Goal: Information Seeking & Learning: Learn about a topic

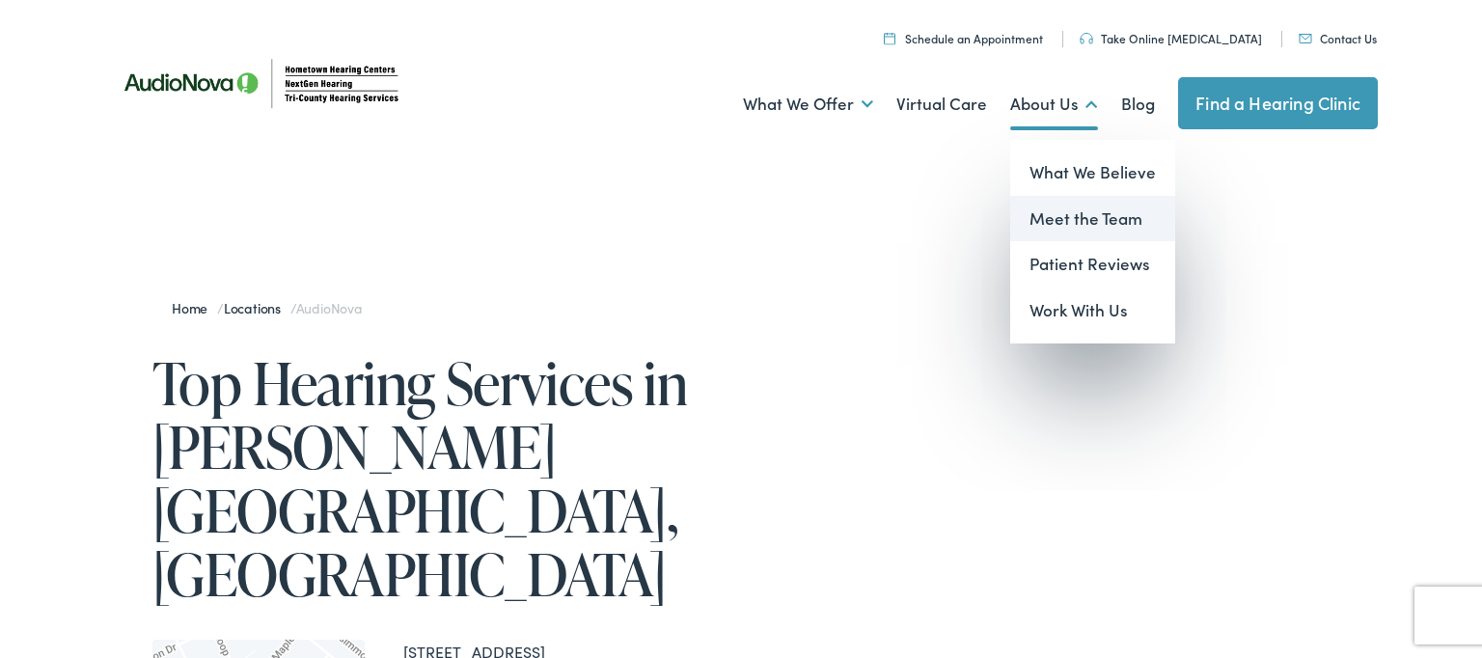
click at [1060, 216] on link "Meet the Team" at bounding box center [1092, 219] width 165 height 46
click at [1074, 262] on link "Patient Reviews" at bounding box center [1092, 264] width 165 height 46
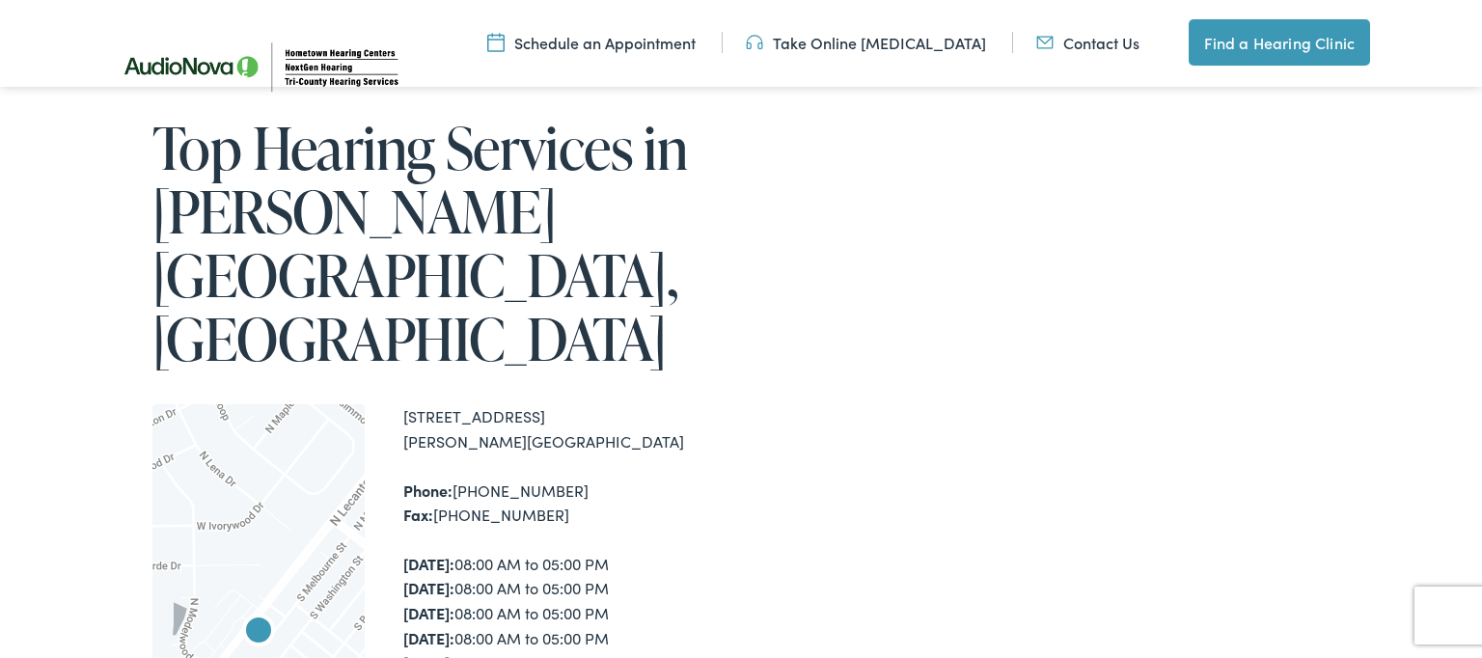
scroll to position [234, 0]
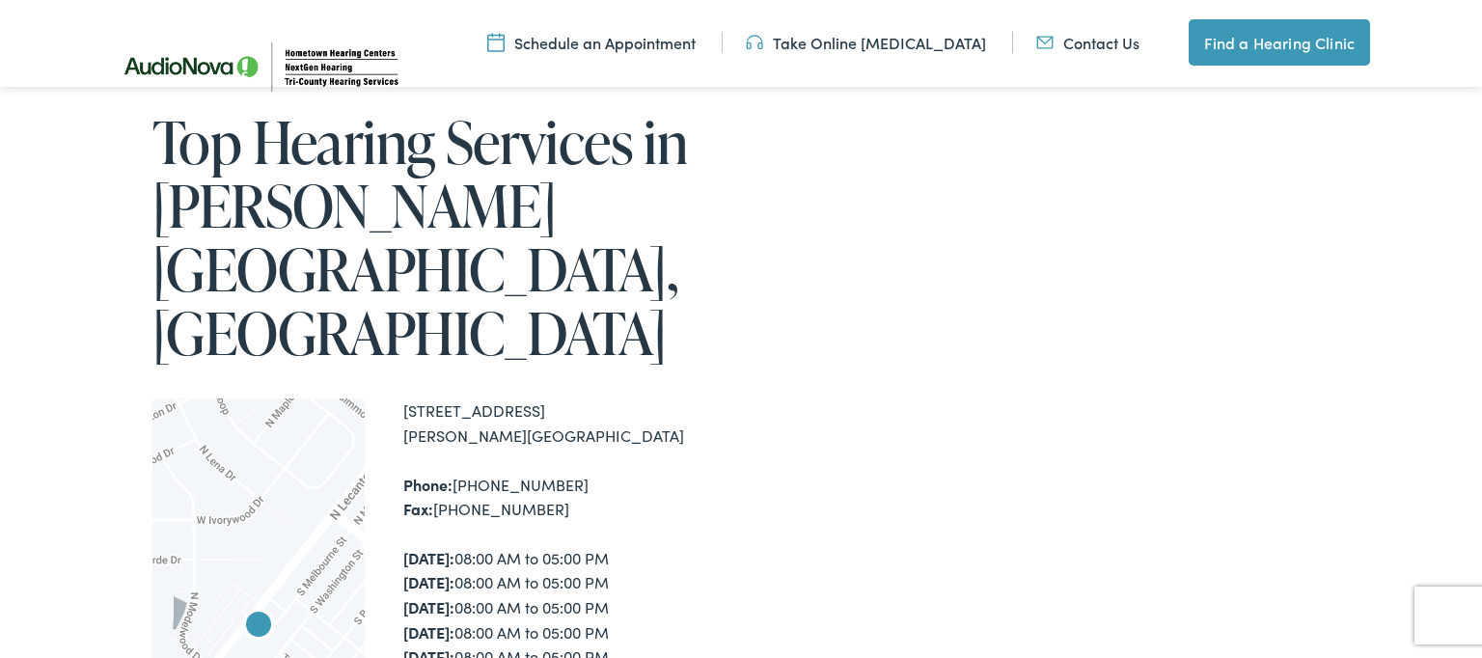
click at [275, 472] on div at bounding box center [258, 650] width 212 height 504
click at [257, 604] on img "AudioNova" at bounding box center [258, 627] width 46 height 46
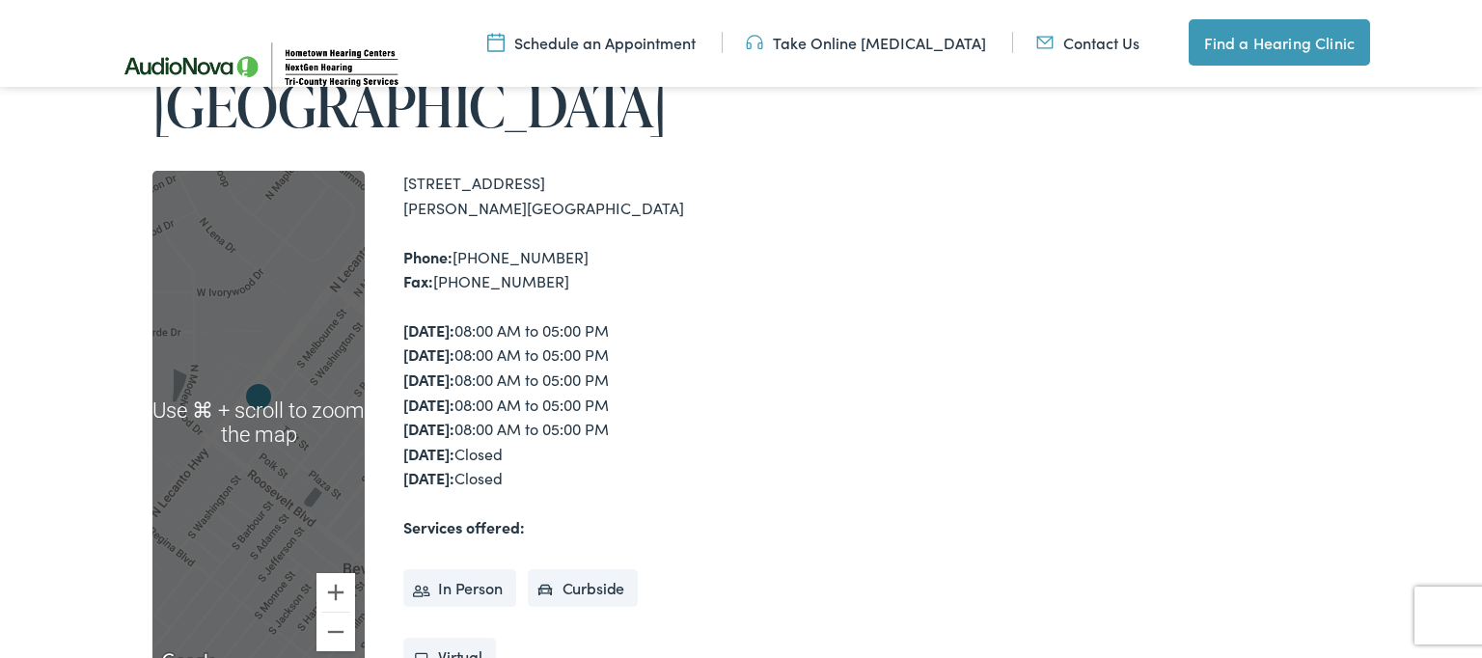
scroll to position [469, 0]
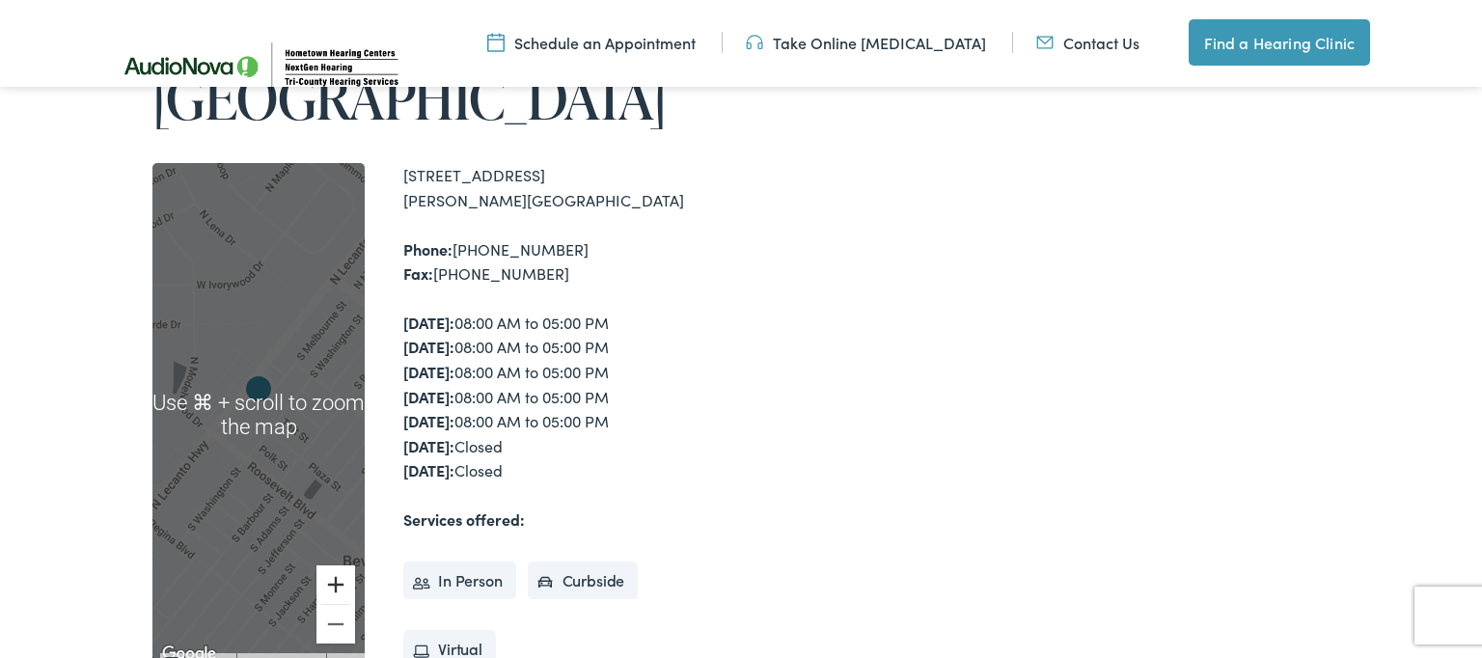
click at [335, 565] on button "Zoom in" at bounding box center [335, 584] width 39 height 39
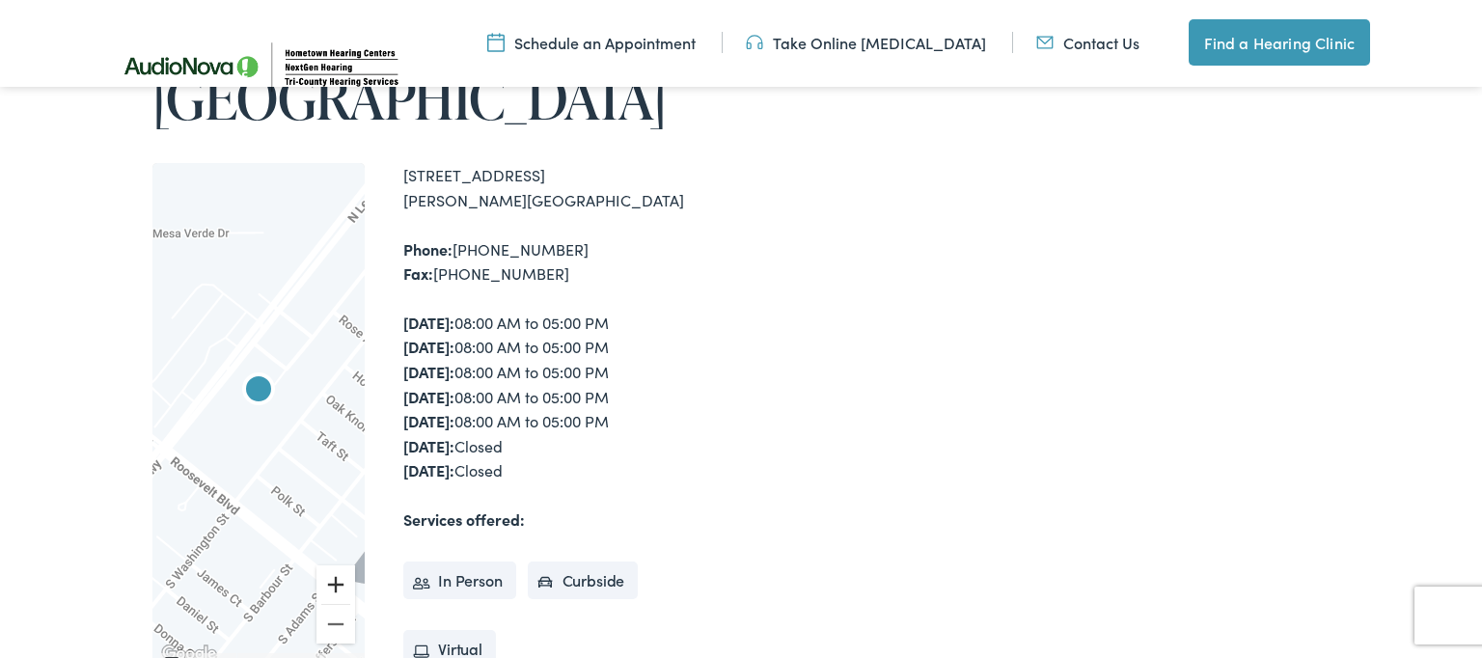
click at [335, 565] on button "Zoom in" at bounding box center [335, 584] width 39 height 39
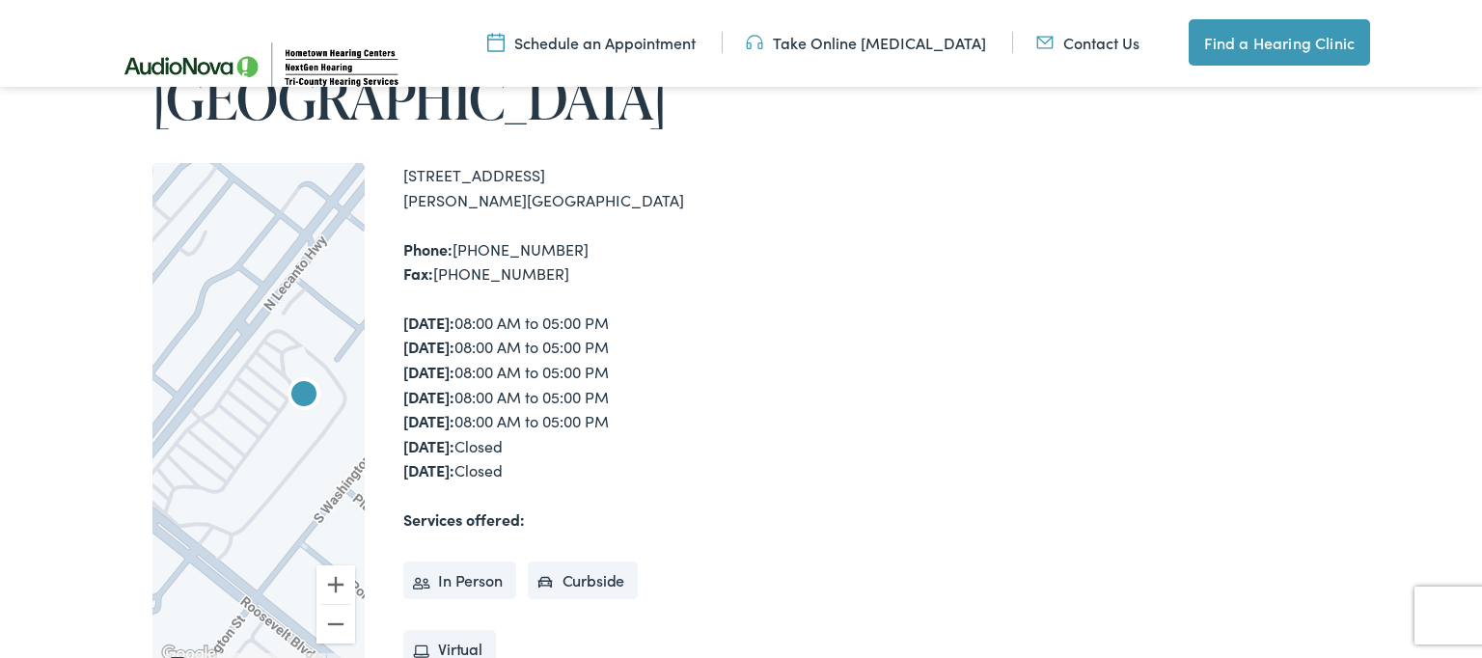
drag, startPoint x: 271, startPoint y: 350, endPoint x: 318, endPoint y: 356, distance: 47.6
click at [318, 356] on div at bounding box center [258, 415] width 212 height 504
click at [333, 565] on button "Zoom in" at bounding box center [335, 584] width 39 height 39
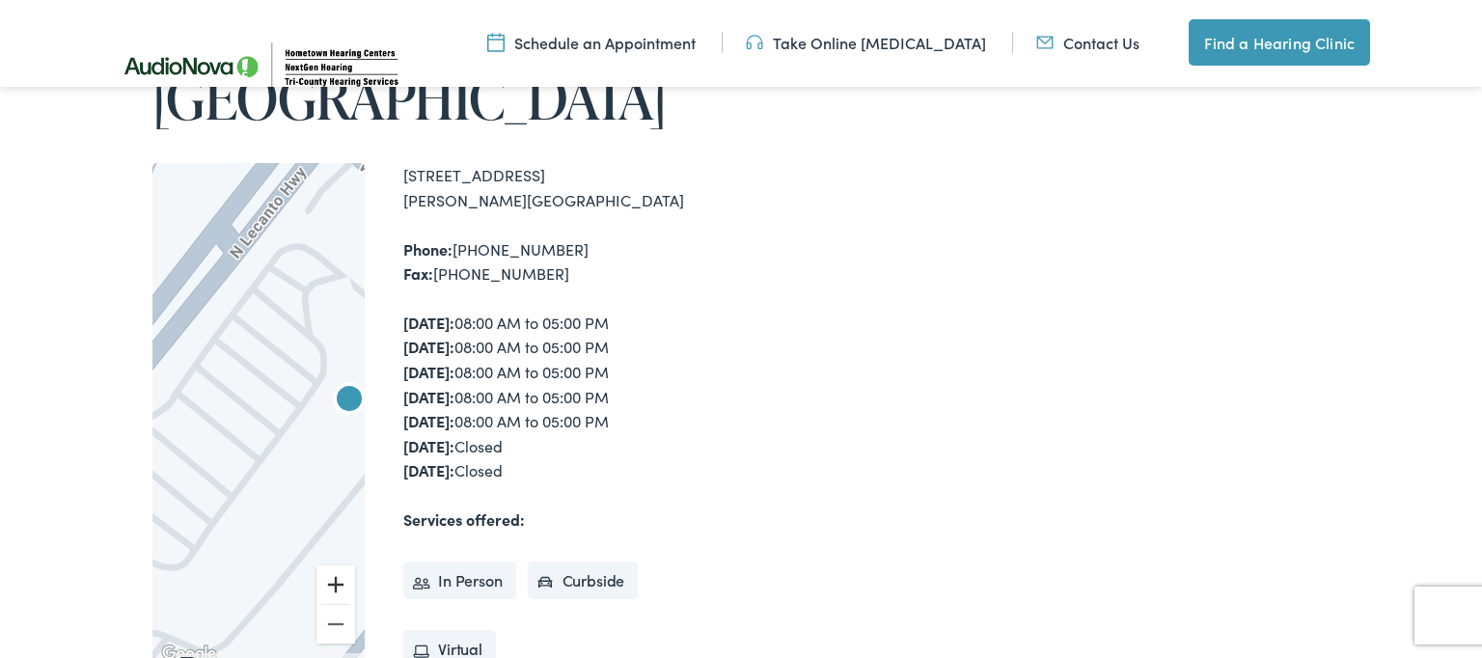
drag, startPoint x: 335, startPoint y: 448, endPoint x: 320, endPoint y: 434, distance: 19.8
click at [336, 565] on button "Zoom in" at bounding box center [335, 584] width 39 height 39
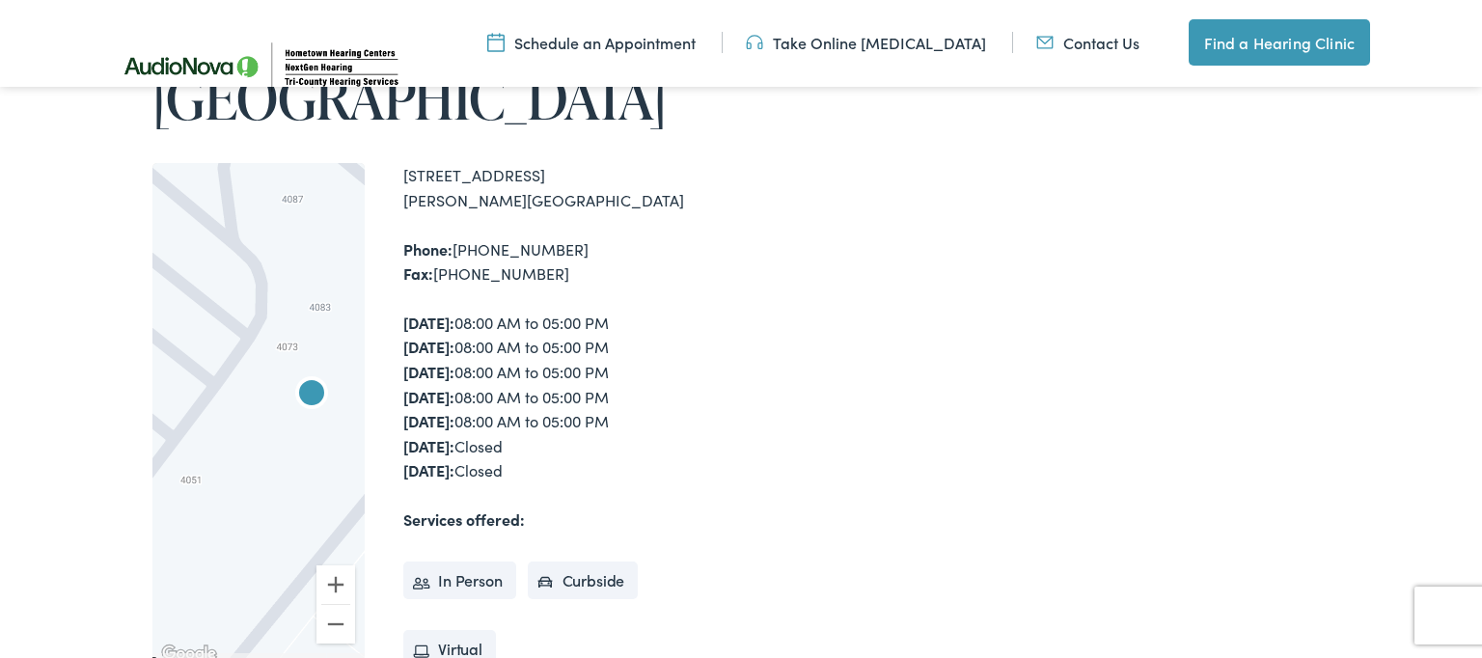
drag, startPoint x: 321, startPoint y: 392, endPoint x: 181, endPoint y: 376, distance: 140.8
click at [181, 376] on div at bounding box center [258, 415] width 212 height 504
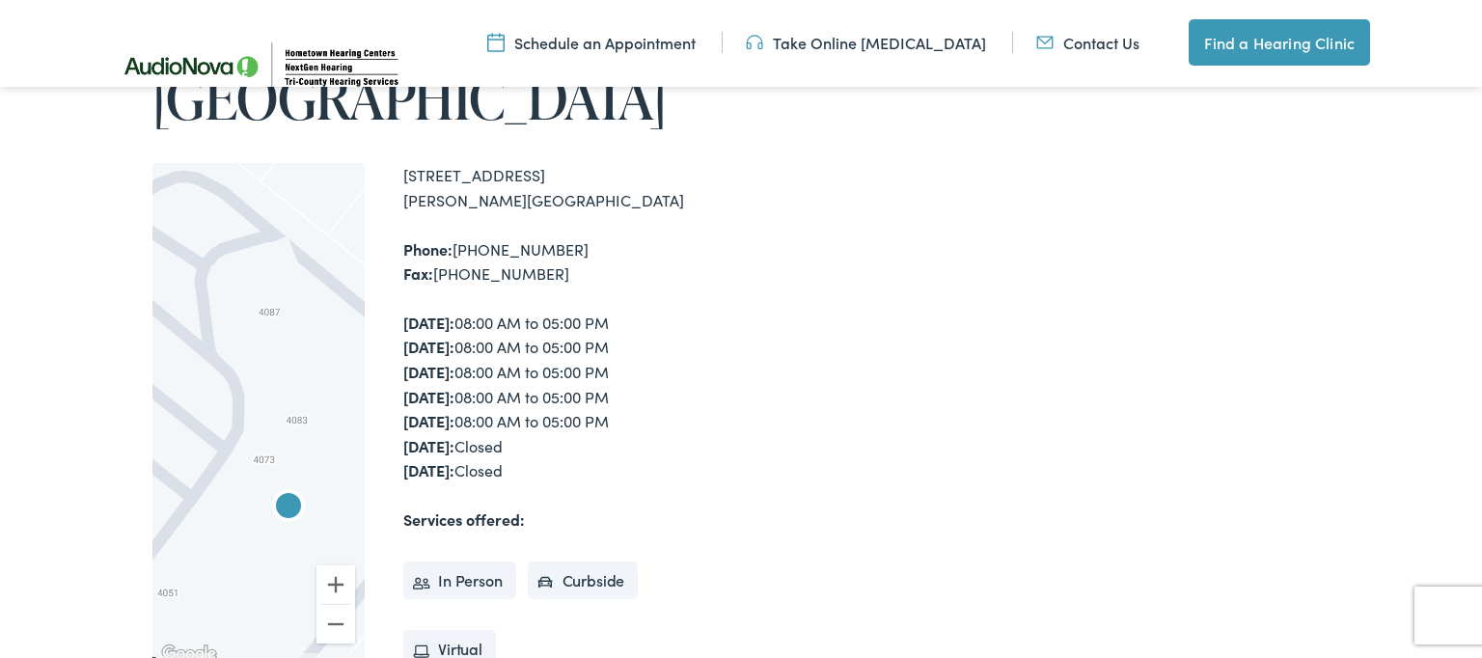
drag, startPoint x: 224, startPoint y: 351, endPoint x: 213, endPoint y: 467, distance: 116.3
click at [213, 467] on div at bounding box center [258, 415] width 212 height 504
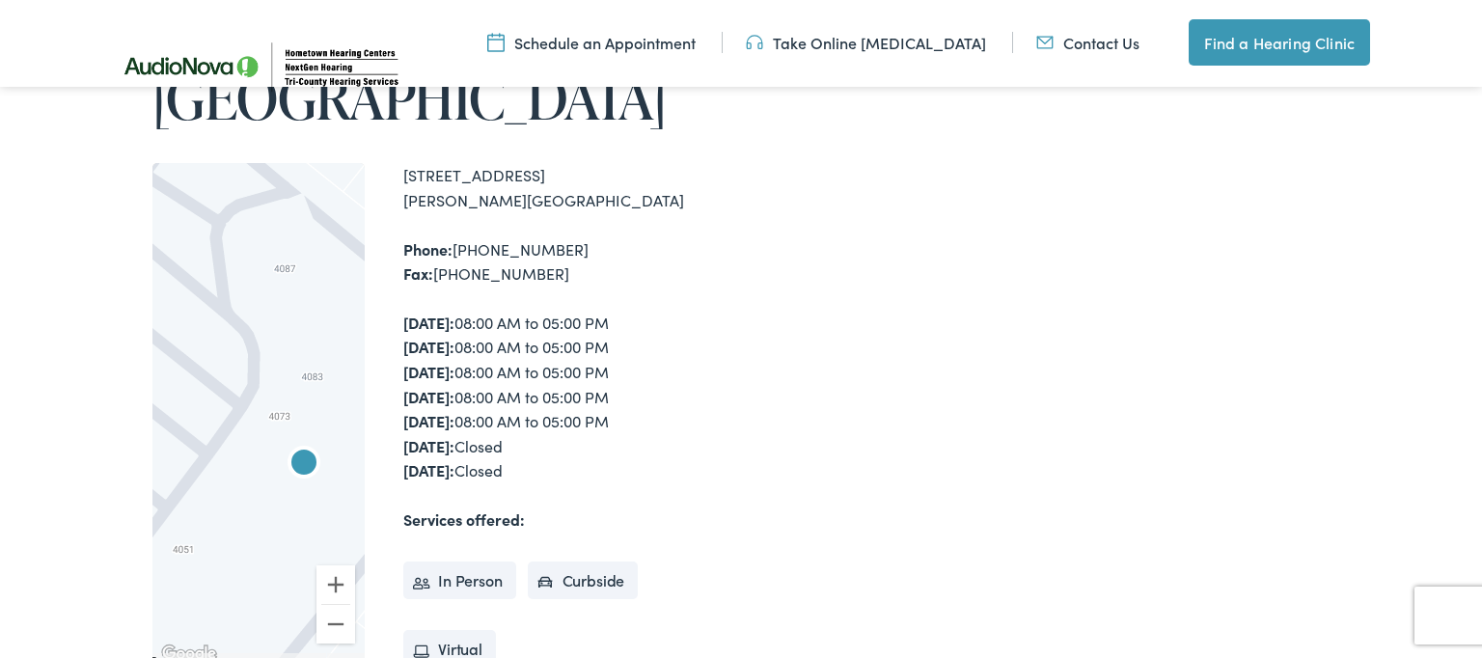
drag, startPoint x: 206, startPoint y: 388, endPoint x: 212, endPoint y: 324, distance: 64.0
click at [212, 324] on div at bounding box center [258, 415] width 212 height 504
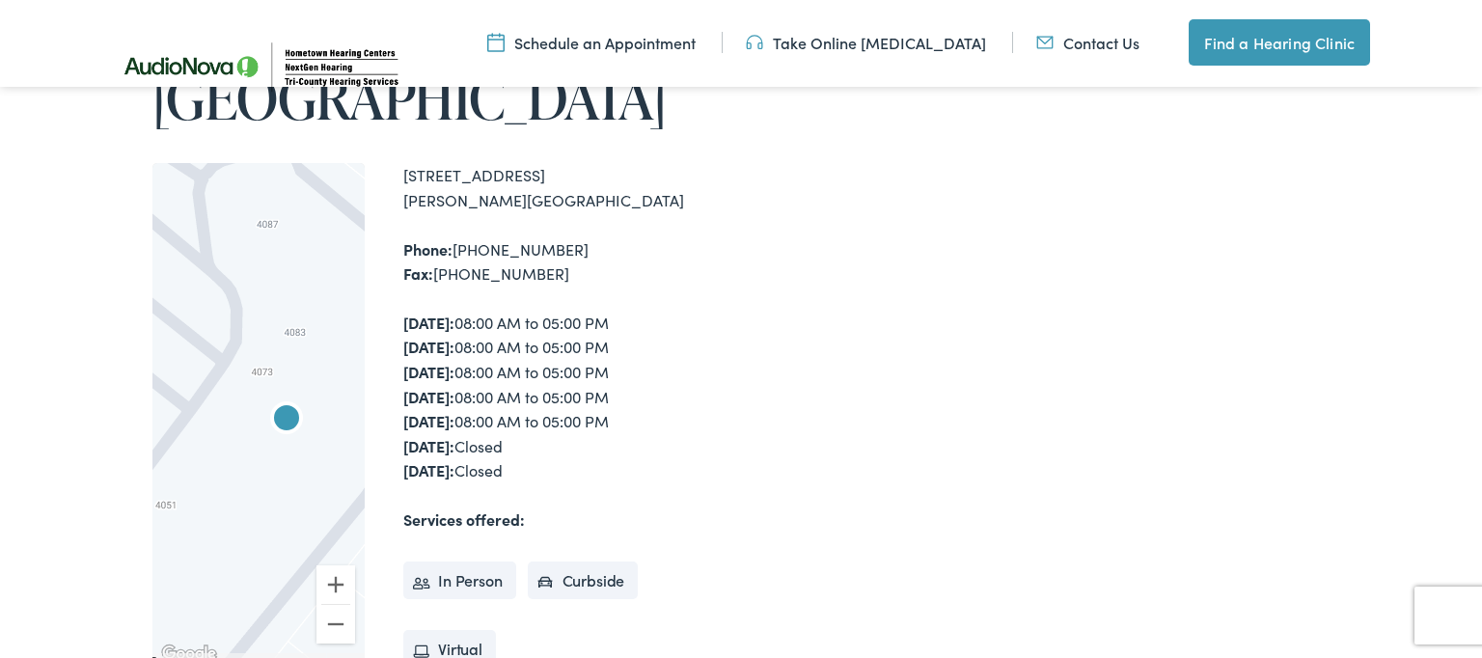
drag, startPoint x: 238, startPoint y: 361, endPoint x: 226, endPoint y: 338, distance: 26.3
click at [226, 338] on div at bounding box center [258, 415] width 212 height 504
click at [336, 565] on button "Zoom in" at bounding box center [335, 584] width 39 height 39
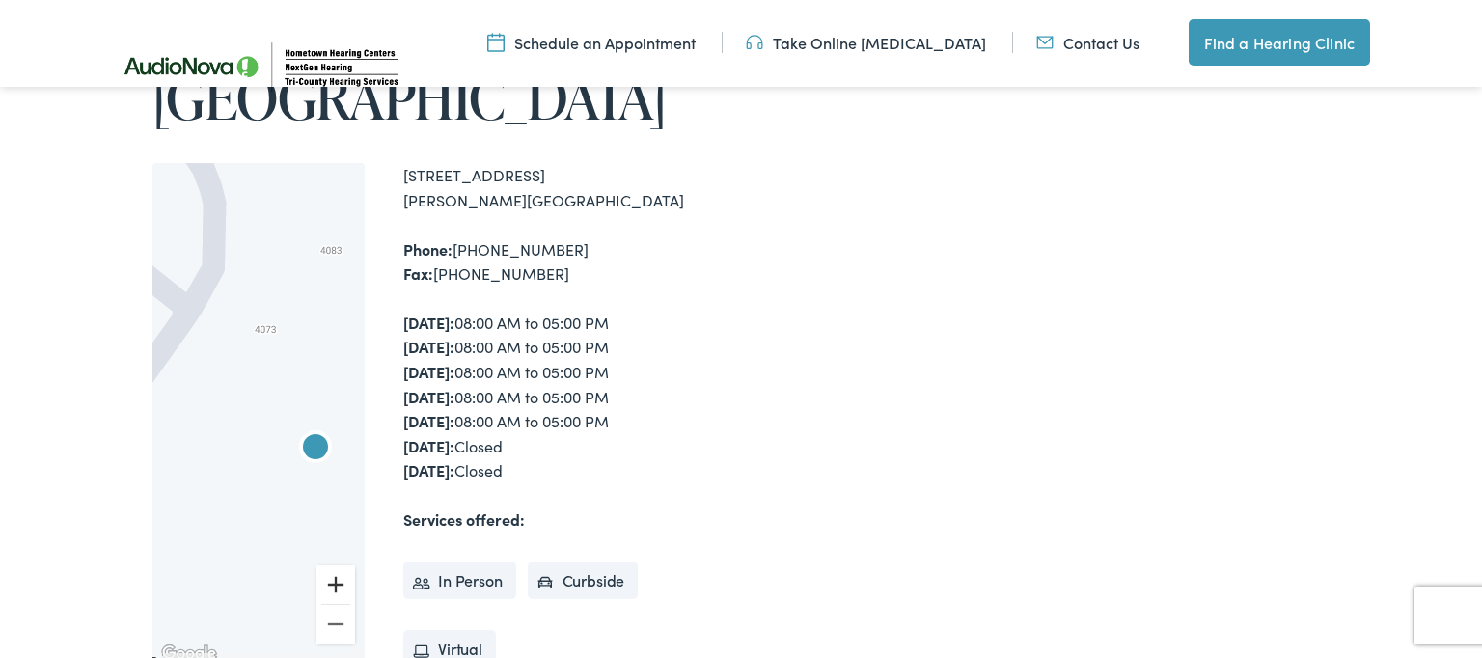
click at [339, 565] on button "Zoom in" at bounding box center [335, 584] width 39 height 39
drag, startPoint x: 299, startPoint y: 386, endPoint x: 249, endPoint y: 383, distance: 50.3
click at [249, 383] on div at bounding box center [258, 415] width 212 height 504
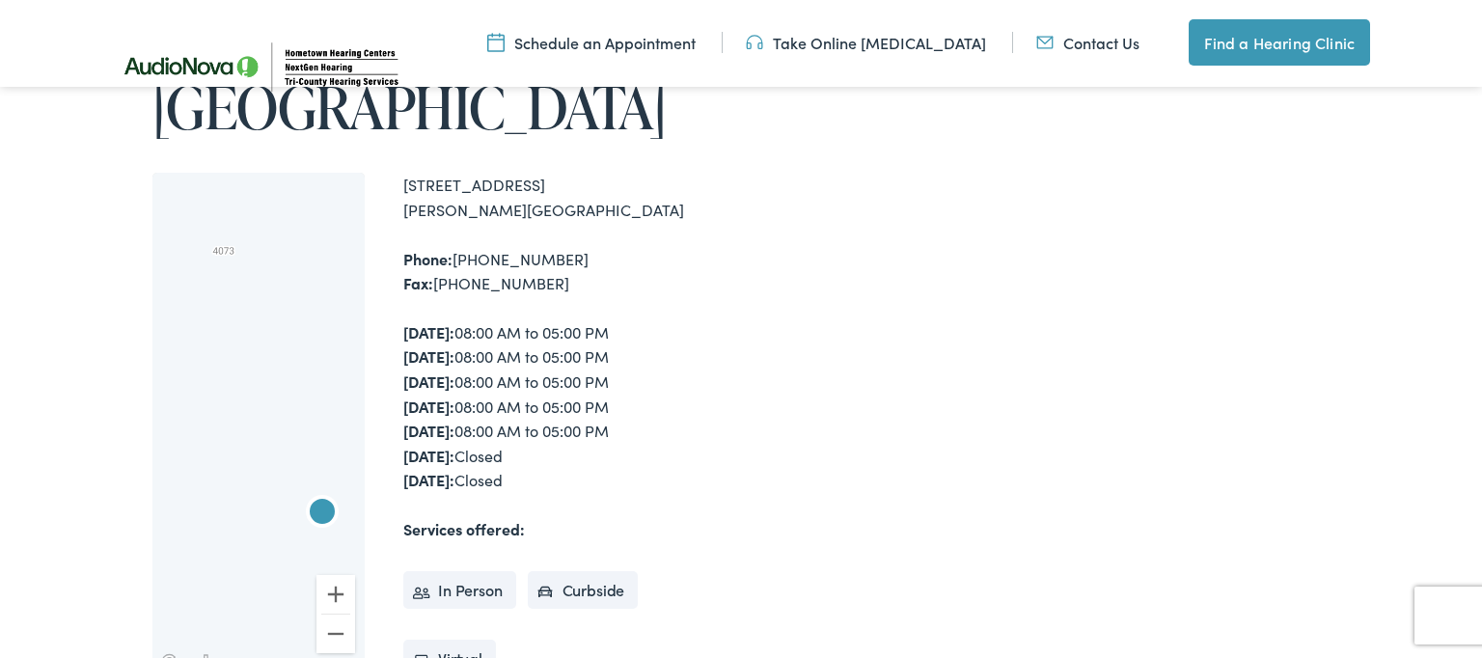
scroll to position [456, 0]
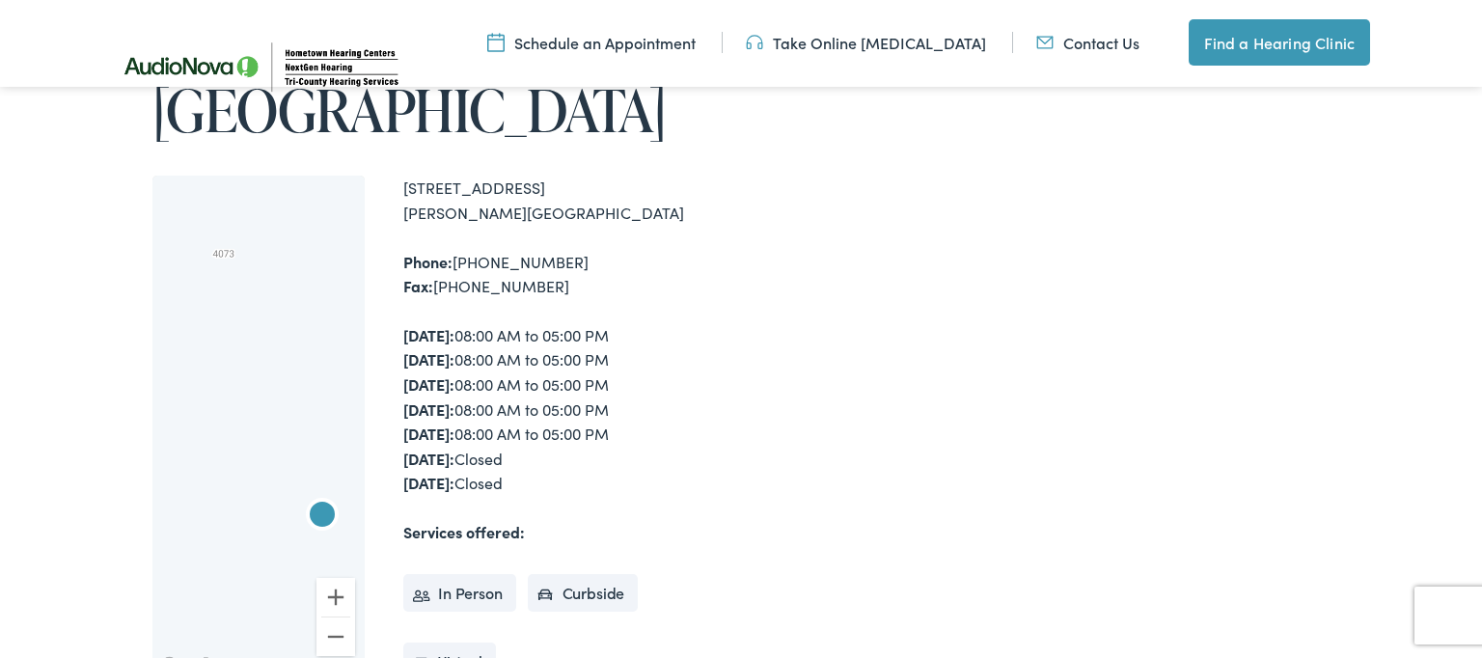
click at [1257, 46] on link "Find a Hearing Clinic" at bounding box center [1279, 42] width 181 height 46
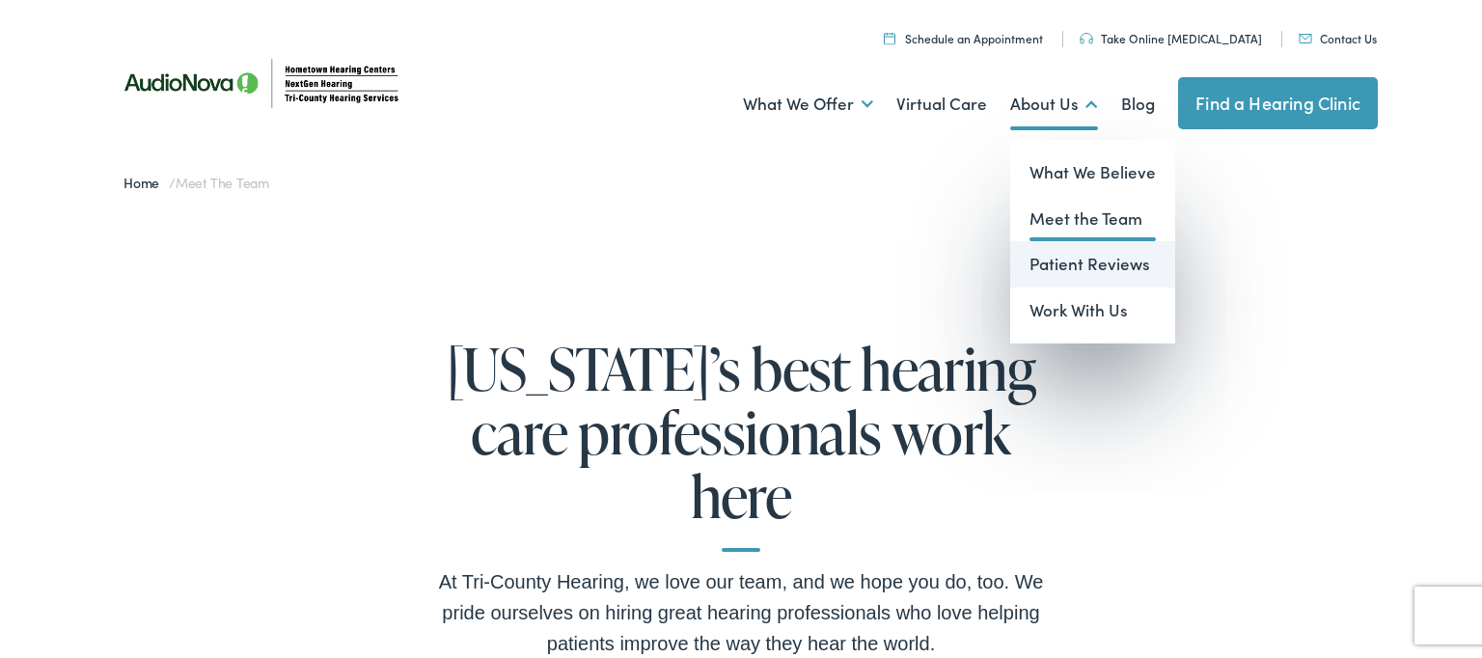
click at [1096, 261] on link "Patient Reviews" at bounding box center [1092, 264] width 165 height 46
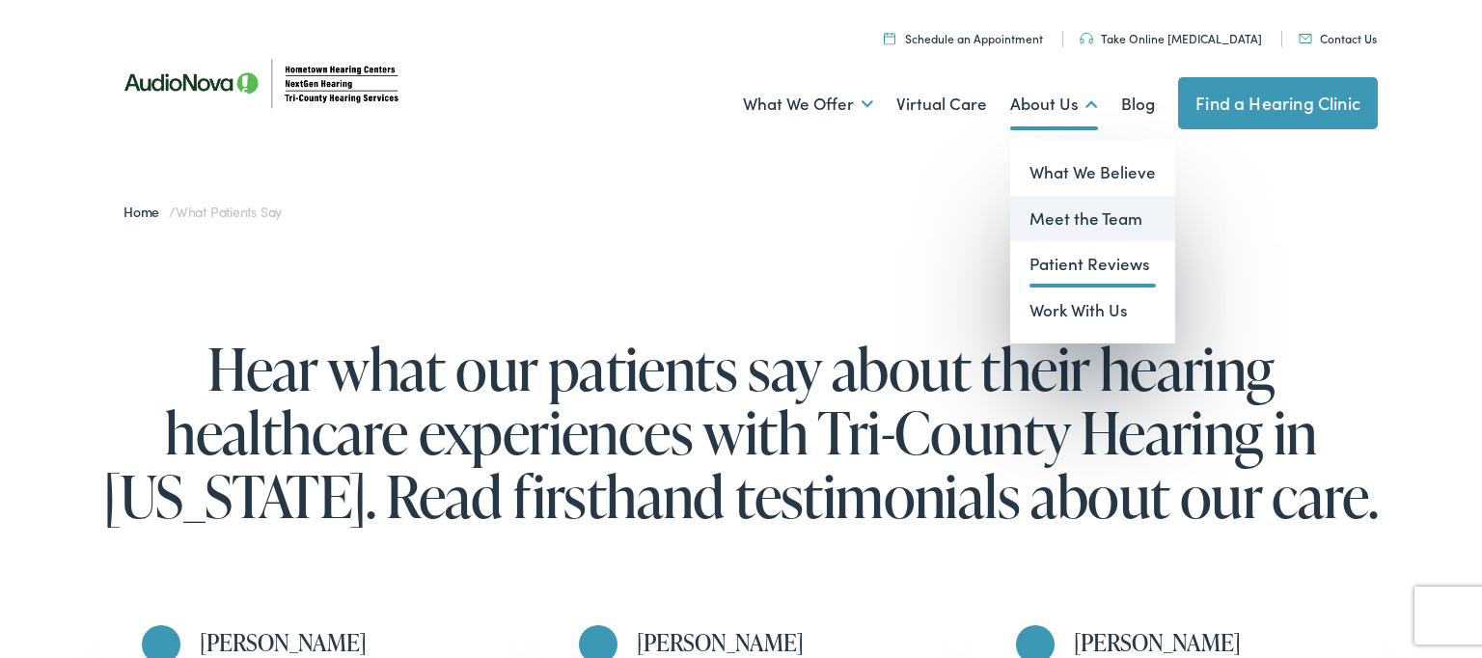
click at [1072, 216] on link "Meet the Team" at bounding box center [1092, 219] width 165 height 46
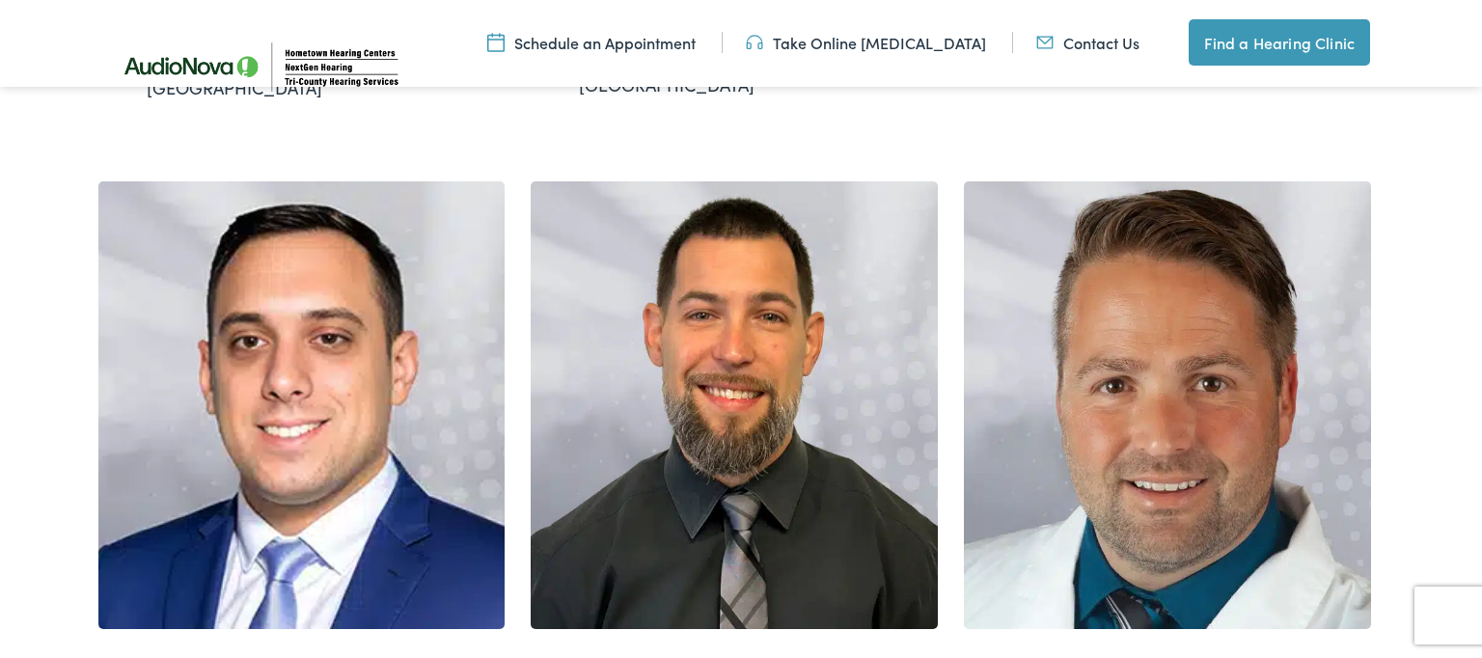
scroll to position [1257, 0]
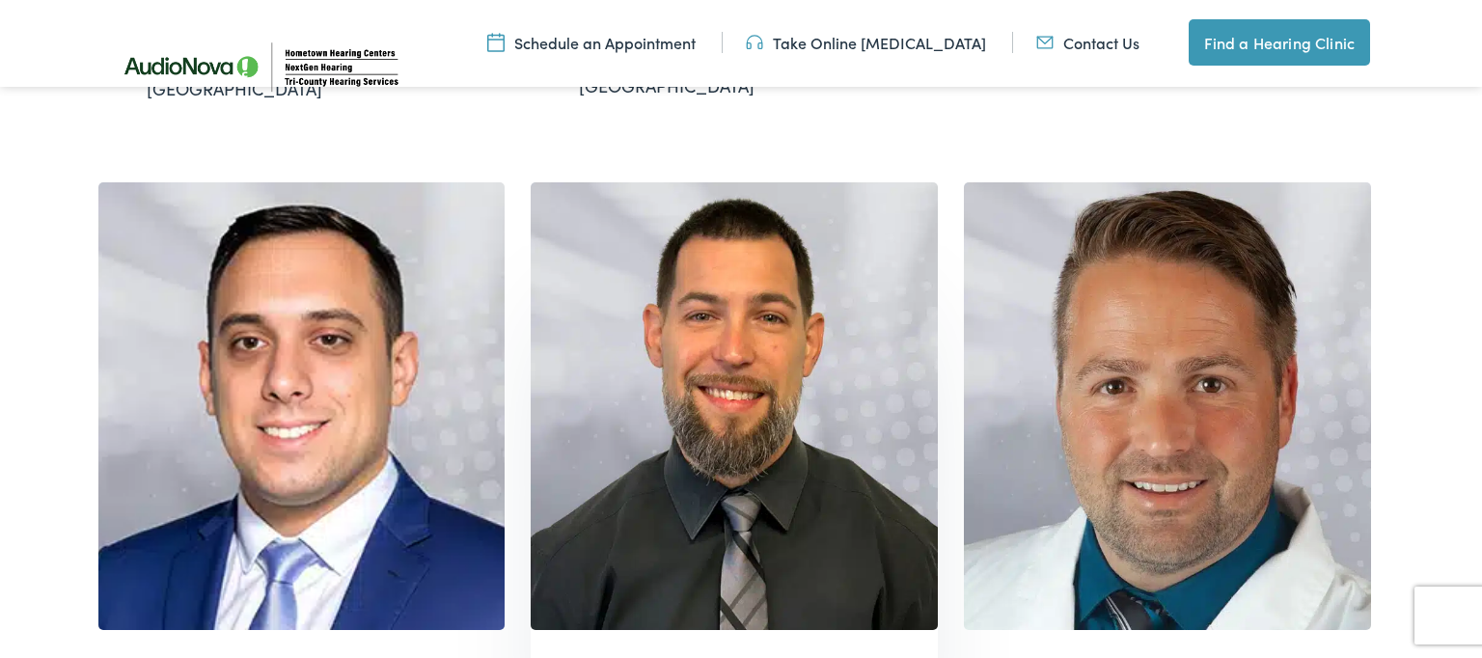
click at [787, 290] on img at bounding box center [734, 406] width 407 height 448
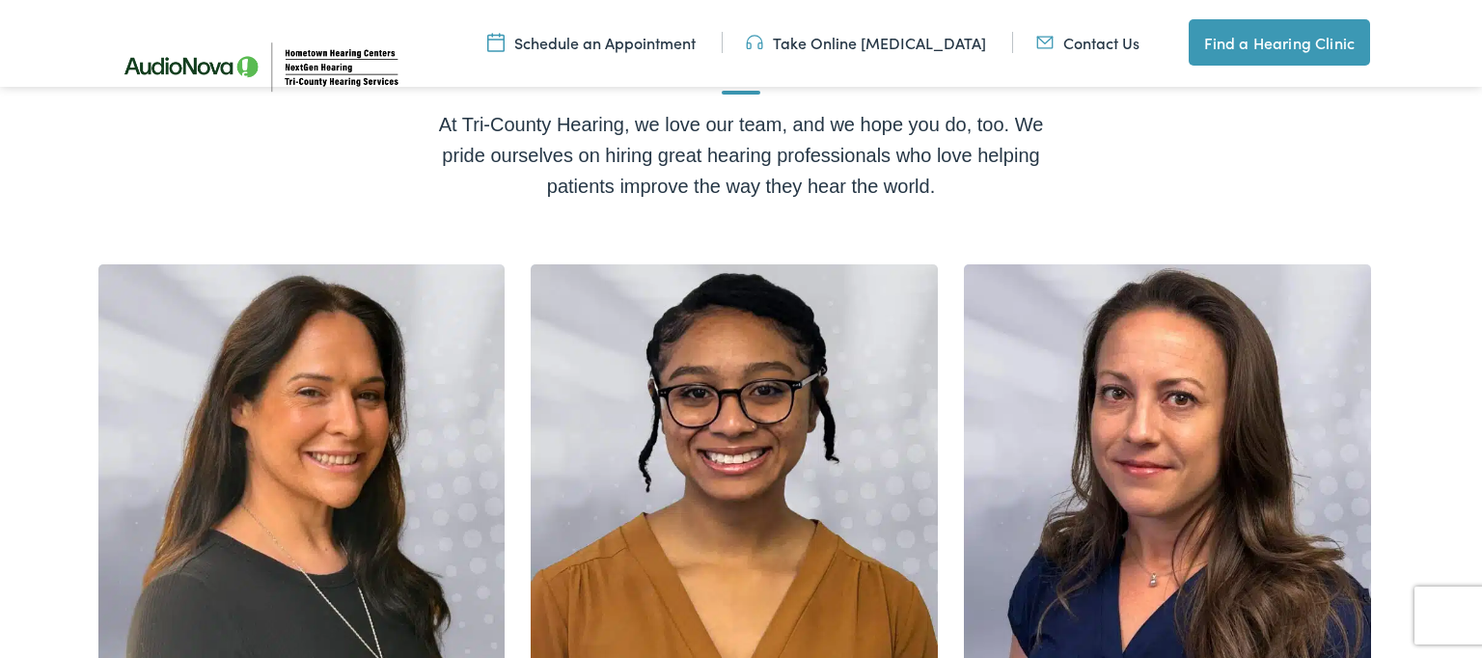
scroll to position [445, 0]
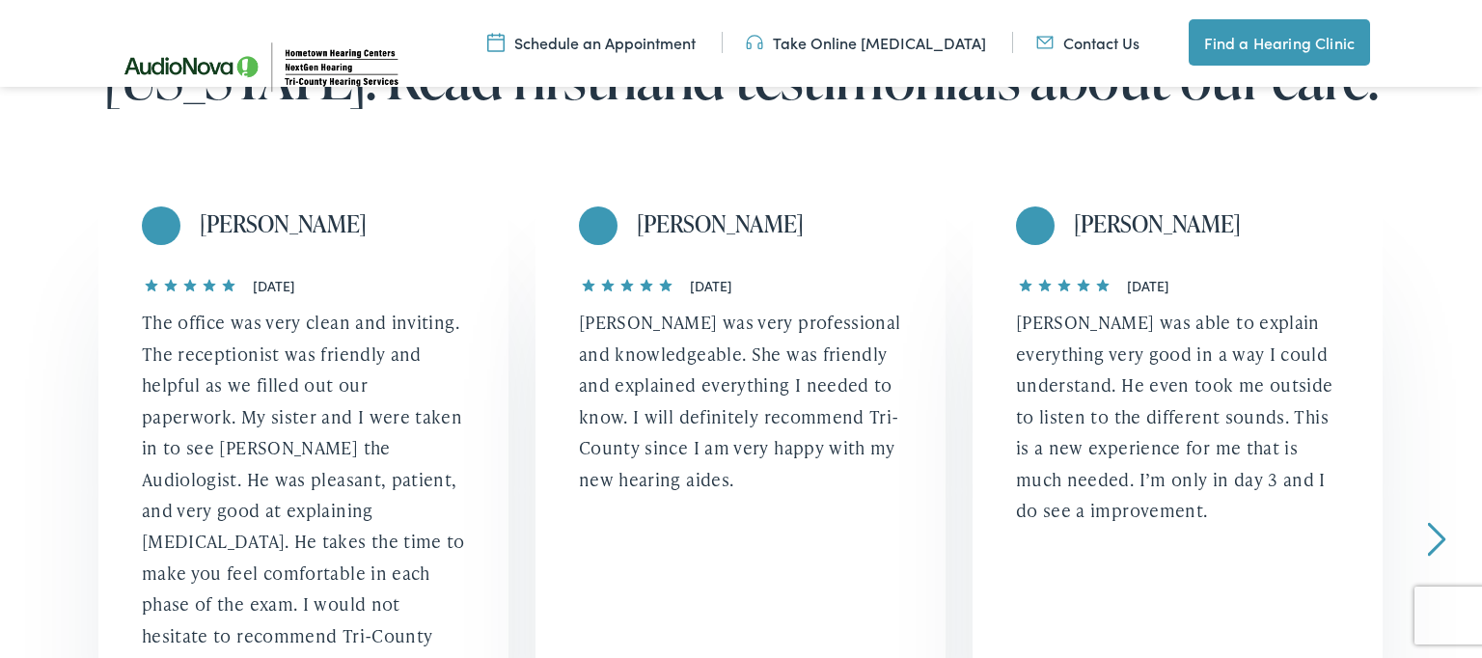
scroll to position [413, 0]
click at [1436, 526] on link "Next" at bounding box center [1437, 537] width 18 height 35
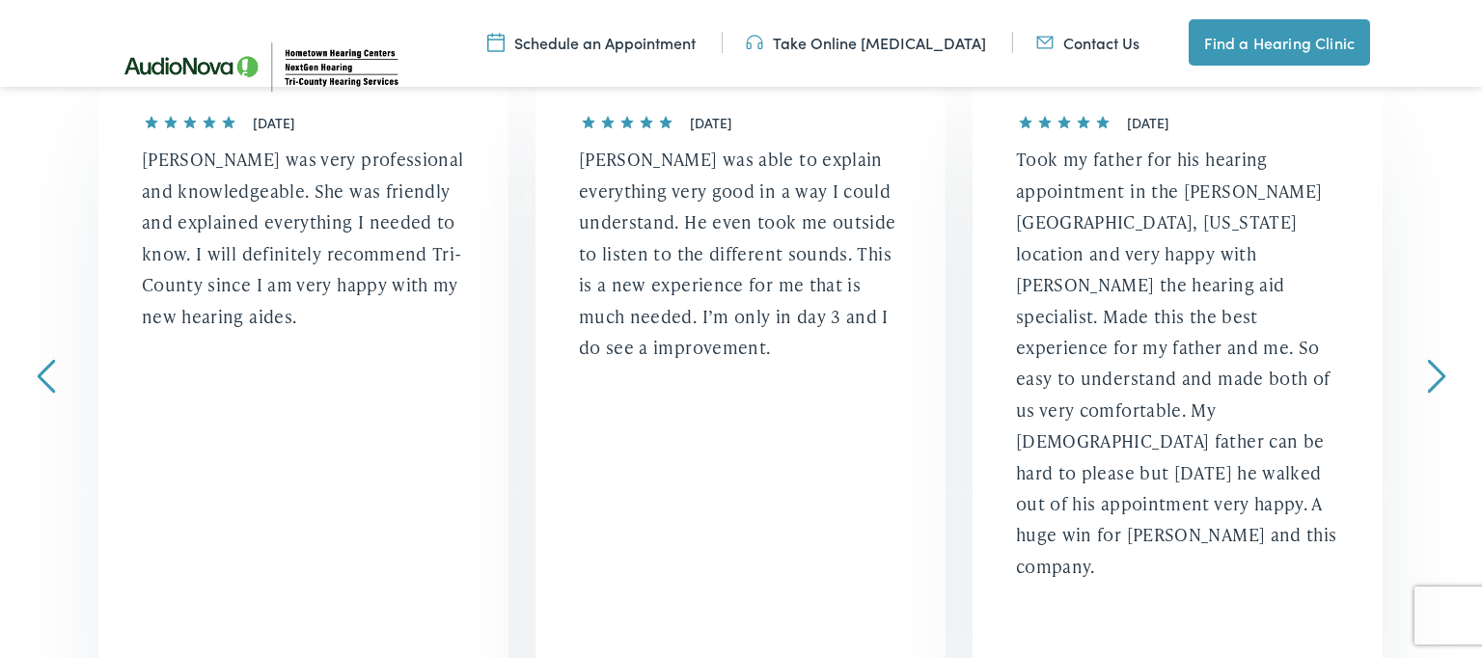
scroll to position [589, 0]
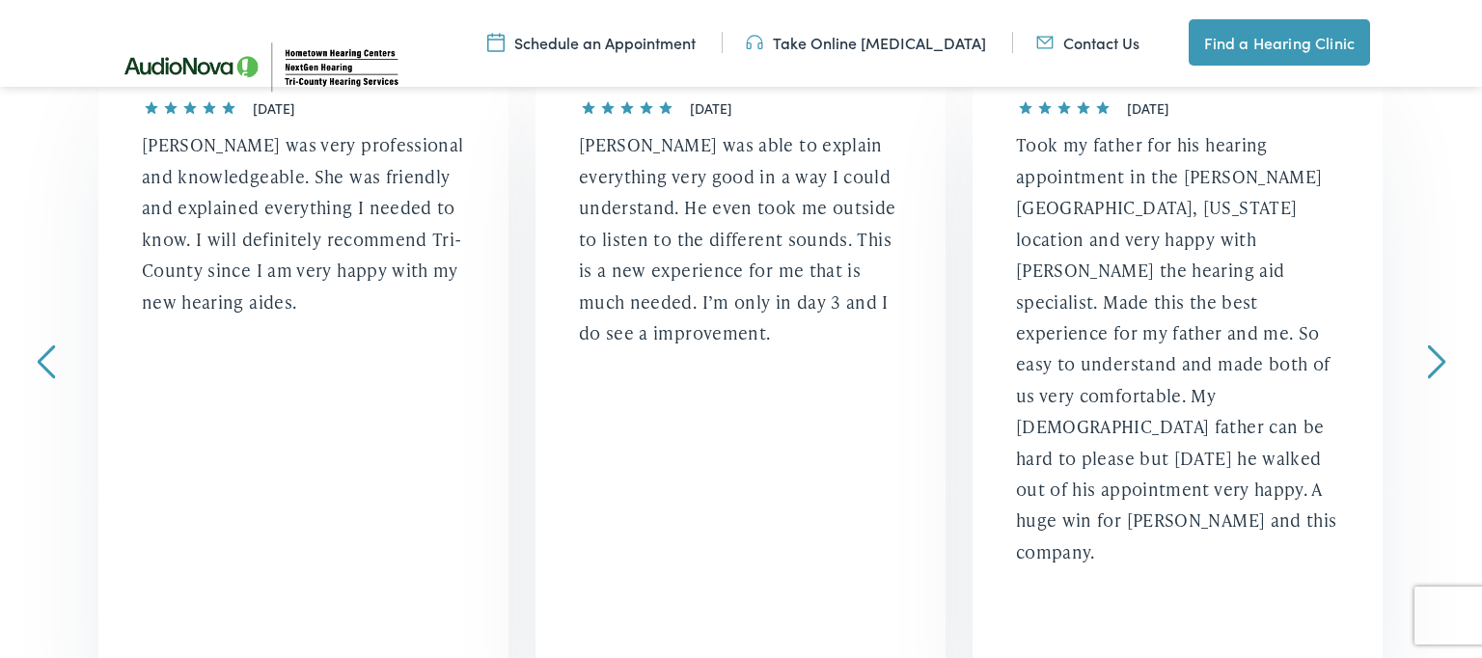
click at [1440, 357] on link "Next" at bounding box center [1437, 361] width 18 height 35
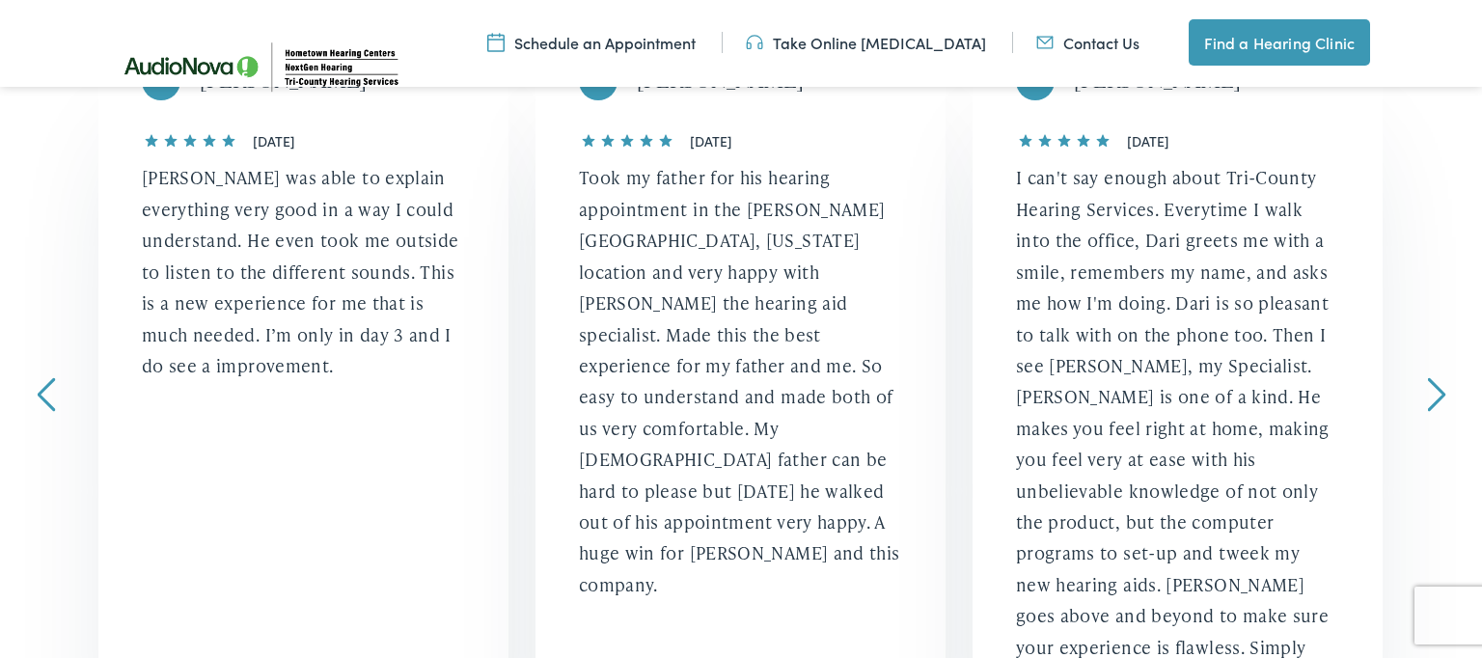
scroll to position [557, 0]
click at [1442, 389] on link "Next" at bounding box center [1437, 393] width 18 height 35
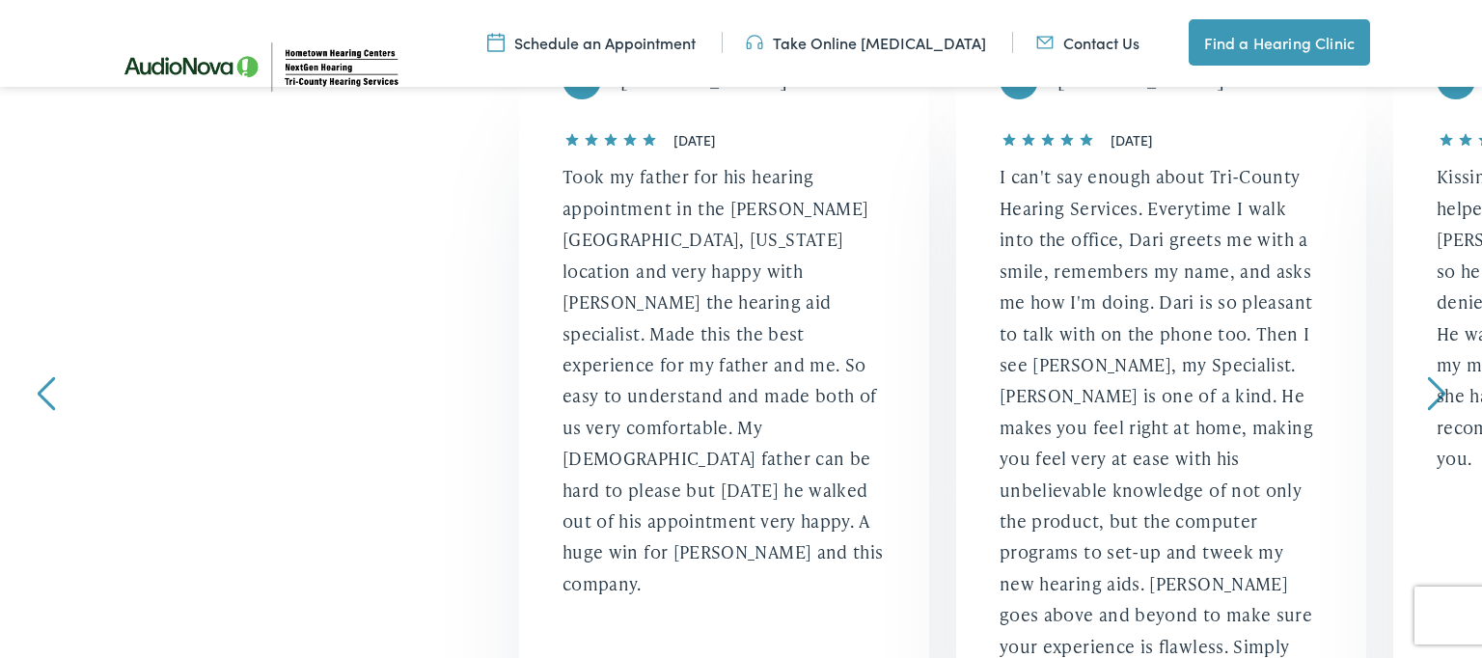
scroll to position [559, 0]
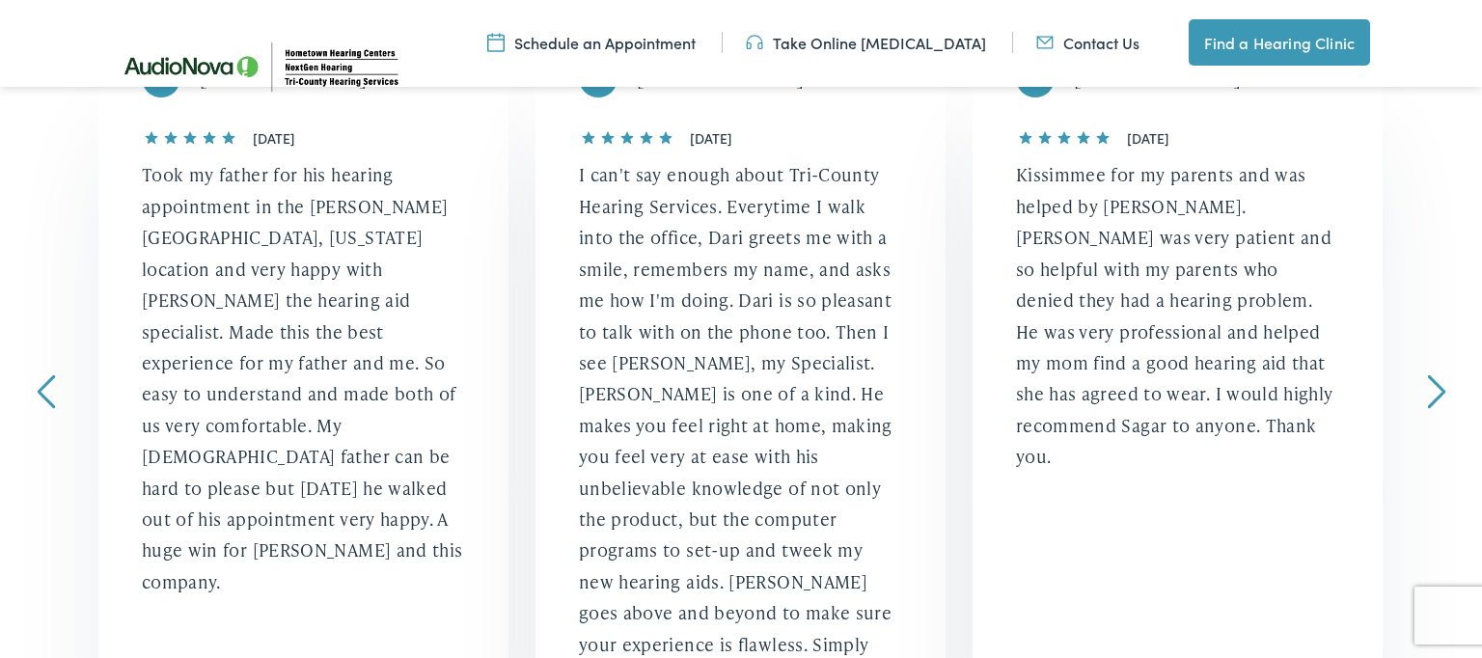
click at [1442, 389] on link "Next" at bounding box center [1437, 391] width 18 height 35
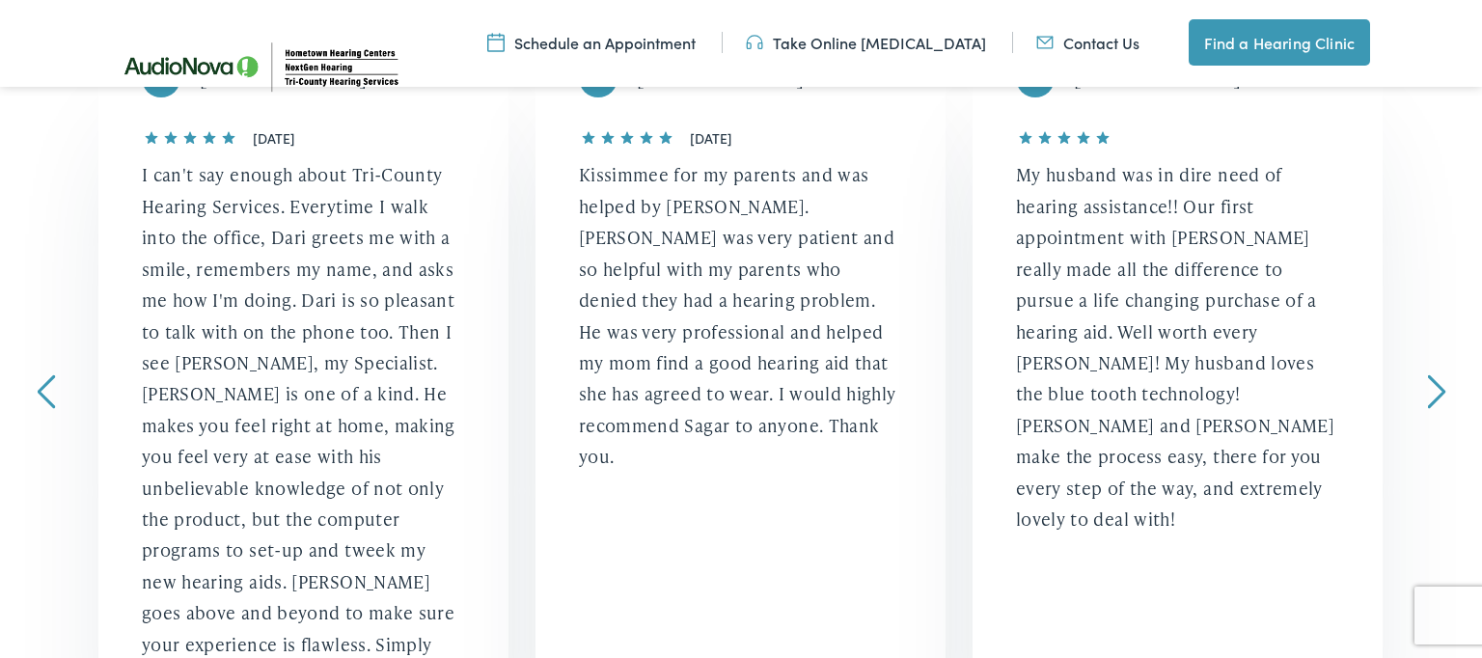
click at [1442, 388] on link "Next" at bounding box center [1437, 391] width 18 height 35
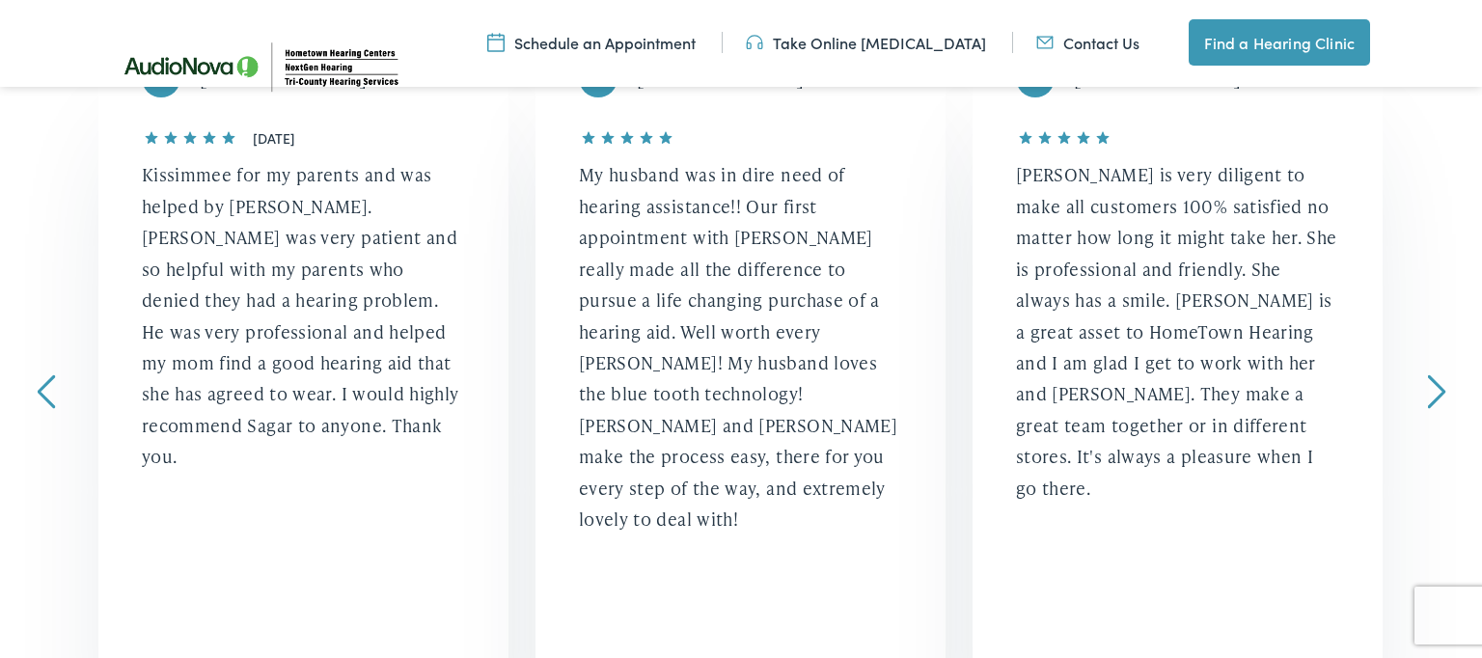
click at [1442, 388] on link "Next" at bounding box center [1437, 391] width 18 height 35
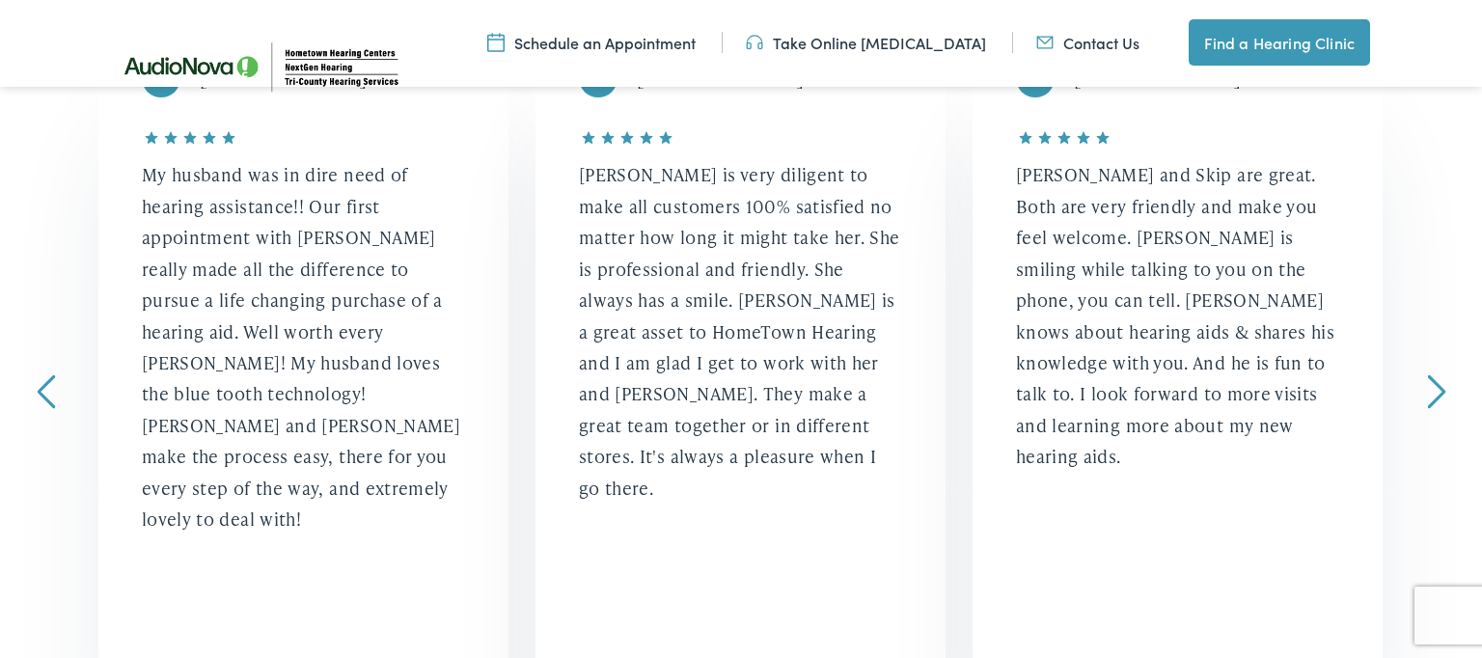
click at [1440, 387] on link "Next" at bounding box center [1437, 391] width 18 height 35
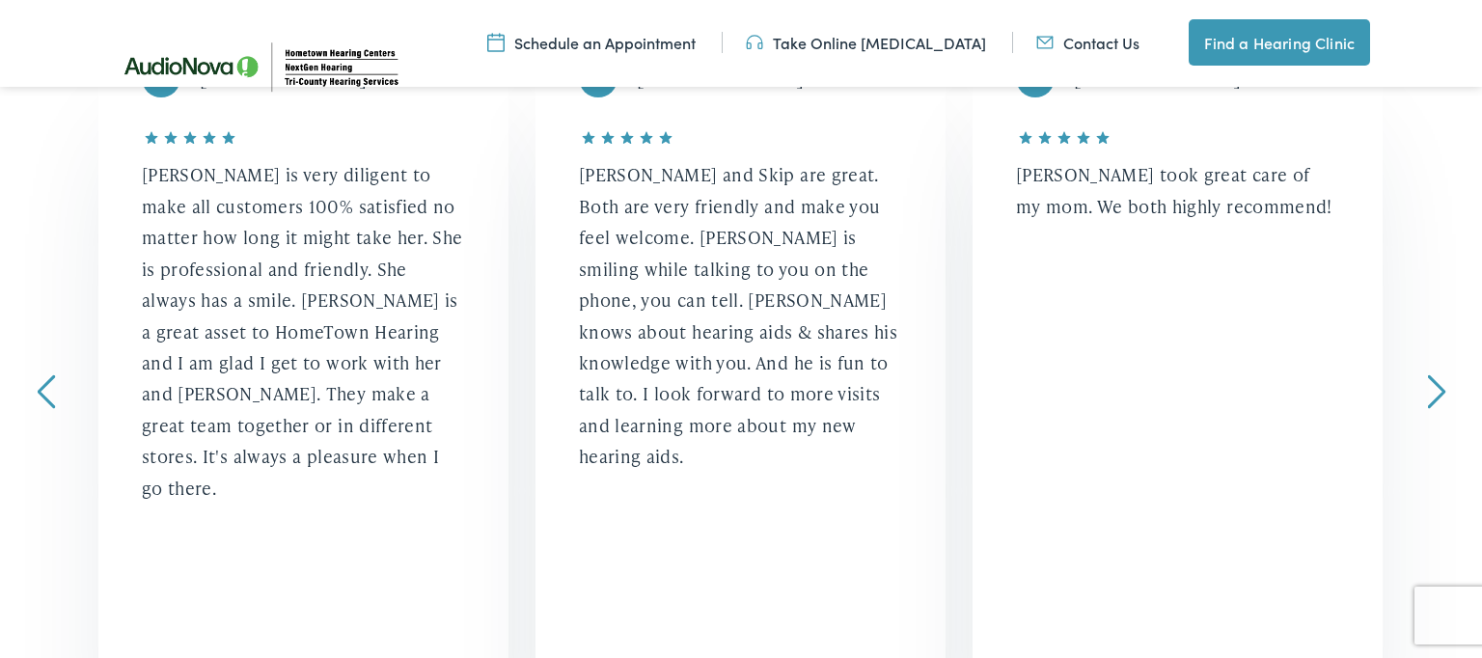
click at [1442, 388] on link "Next" at bounding box center [1437, 391] width 18 height 35
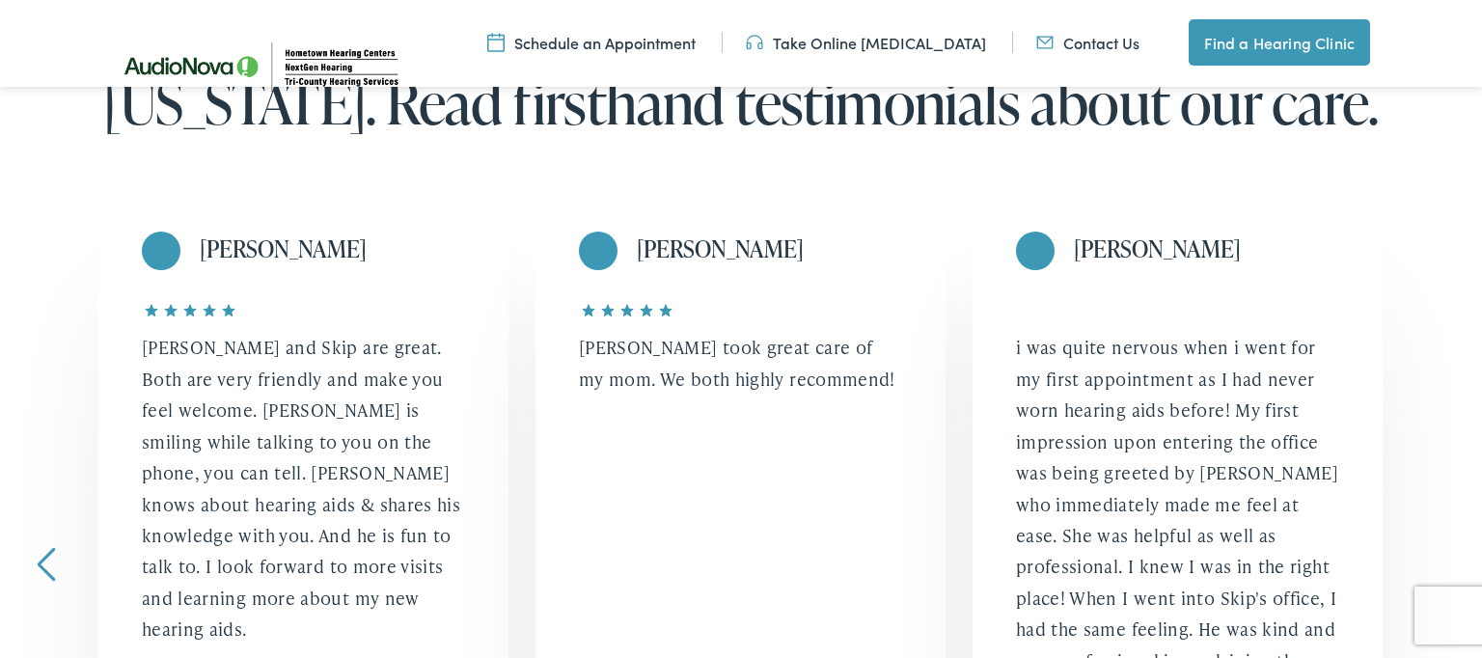
scroll to position [381, 0]
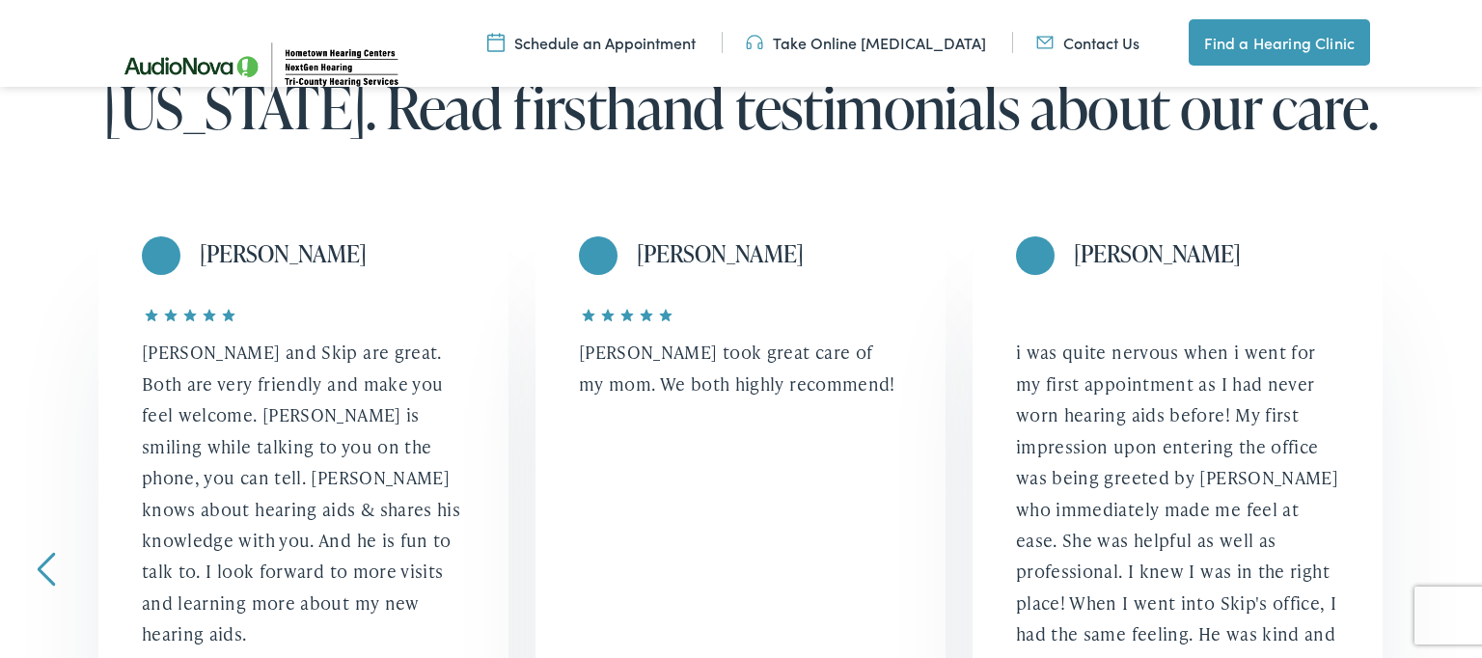
click at [44, 569] on link "Prev" at bounding box center [47, 569] width 18 height 35
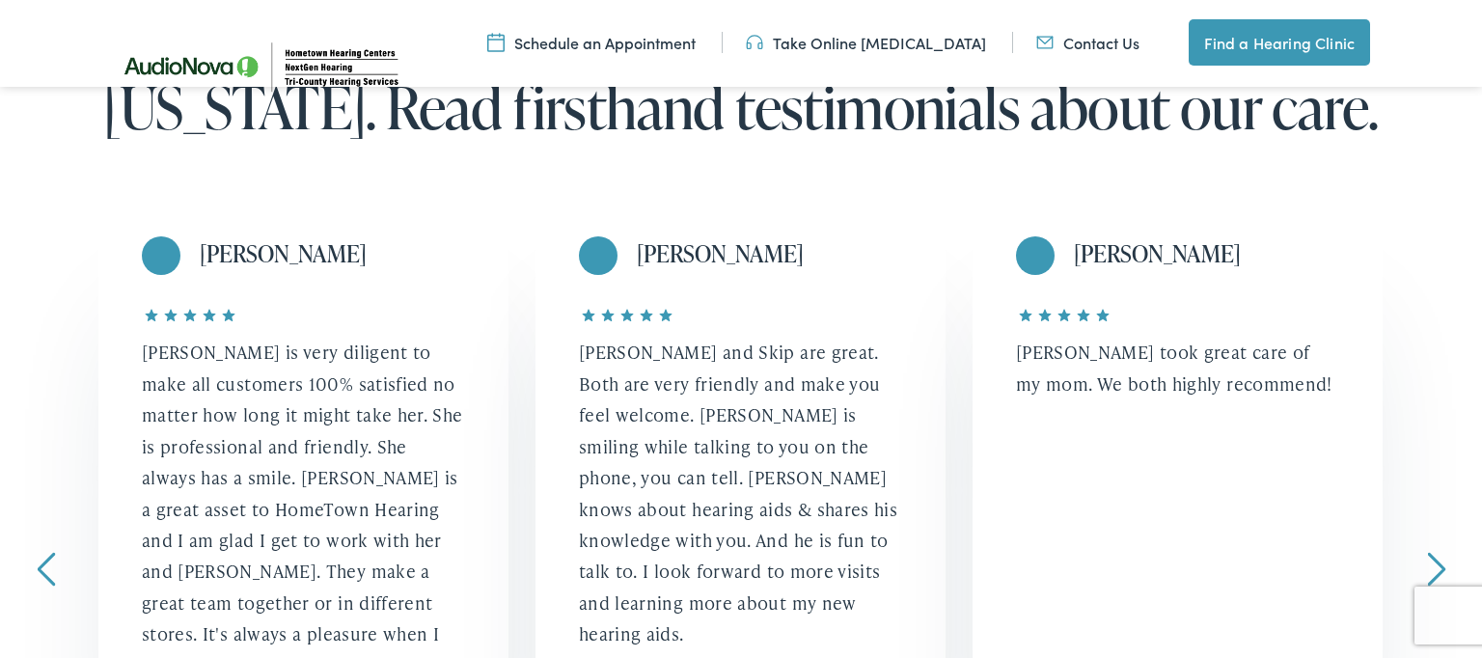
click at [45, 568] on link "Prev" at bounding box center [47, 569] width 18 height 35
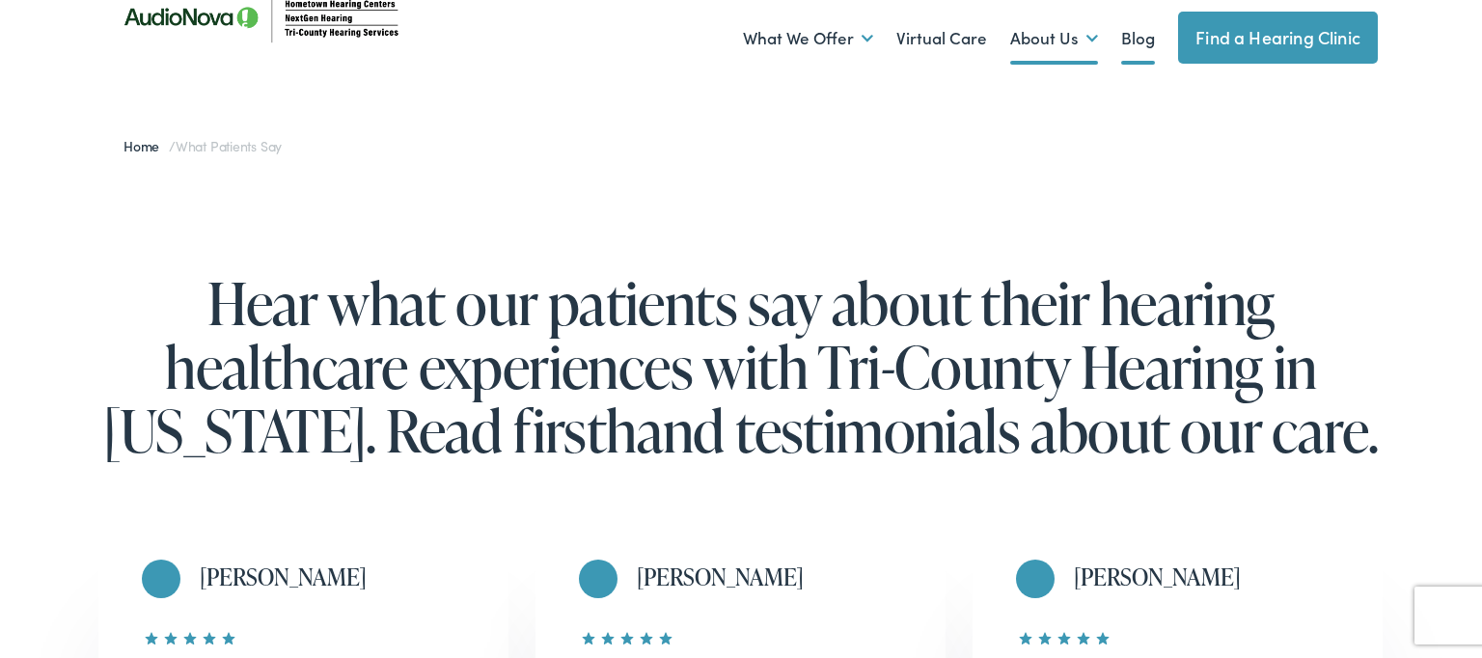
scroll to position [0, 0]
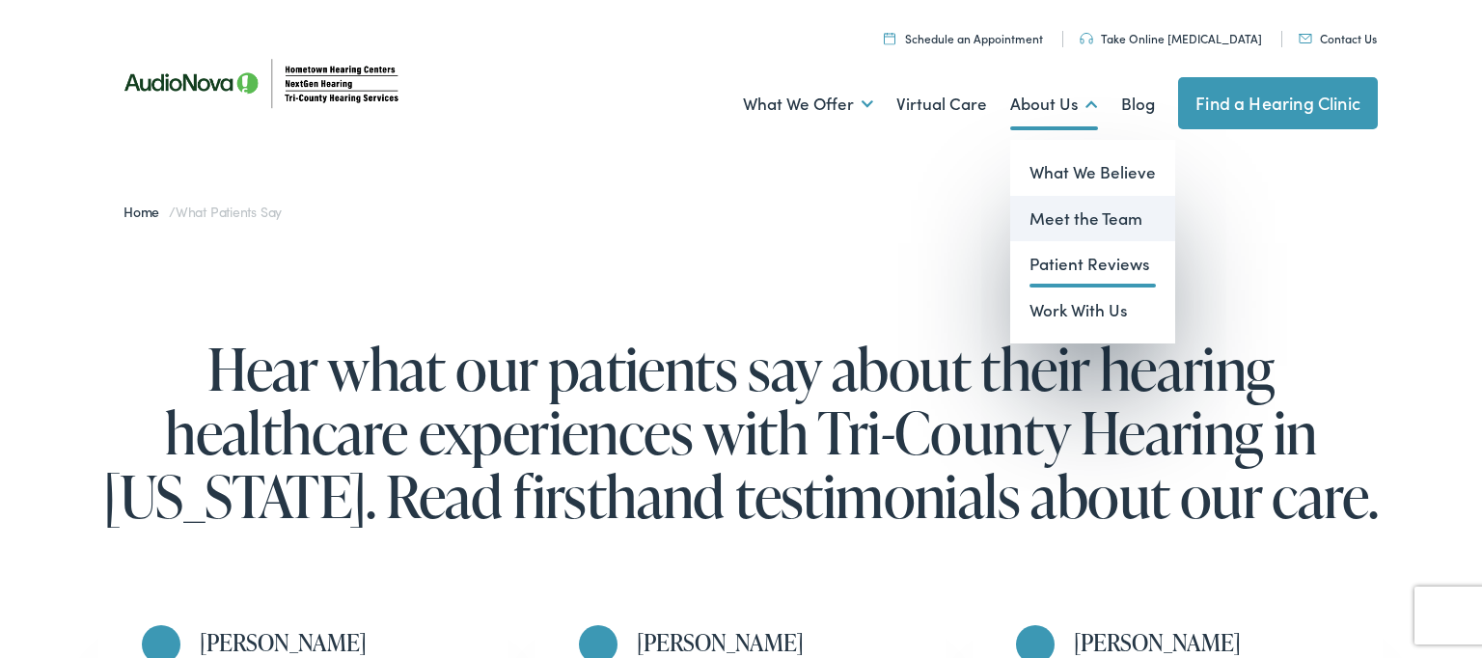
click at [1059, 223] on link "Meet the Team" at bounding box center [1092, 219] width 165 height 46
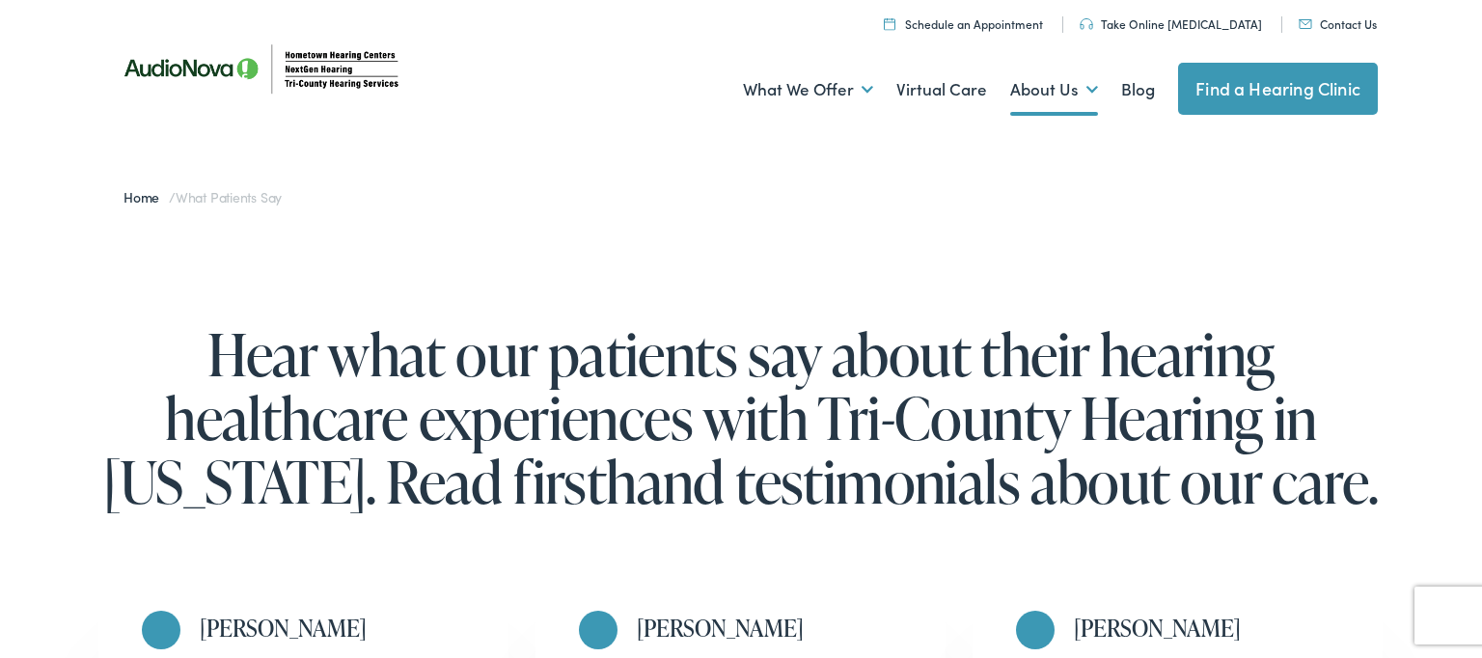
scroll to position [15, 0]
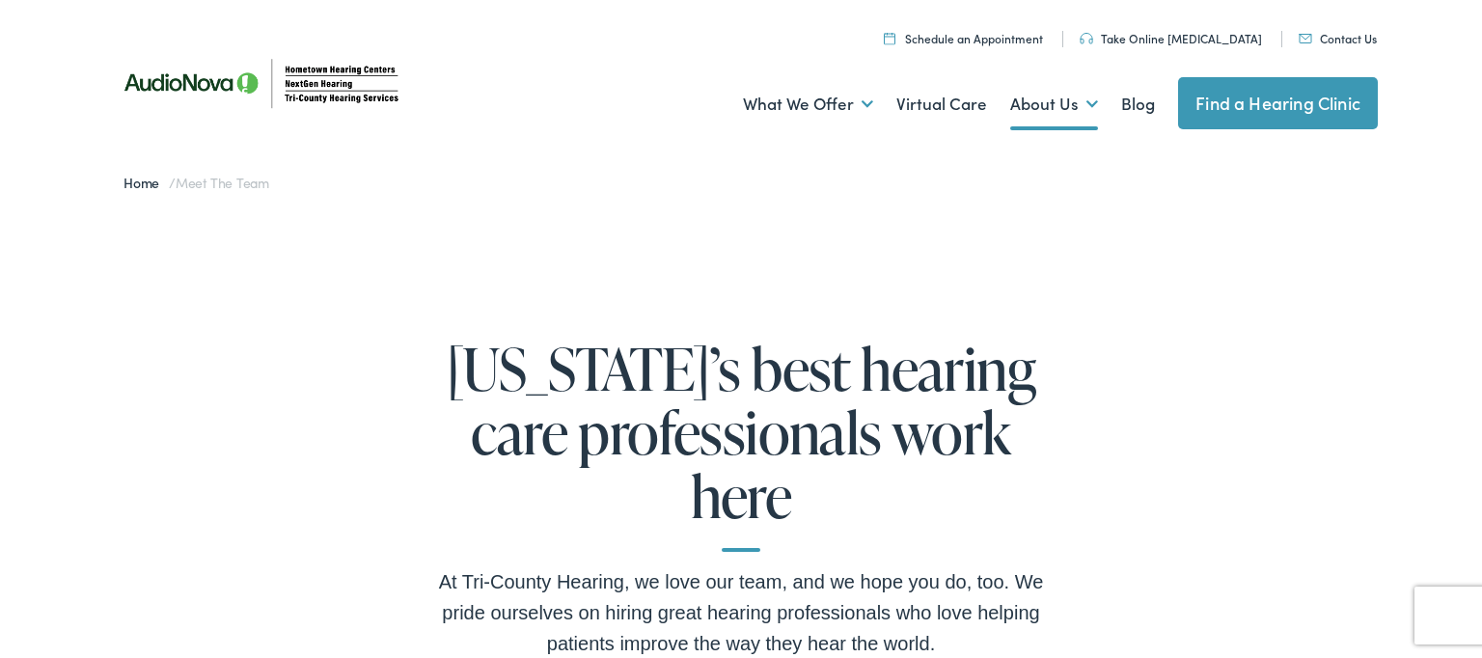
click at [1029, 41] on link "Schedule an Appointment" at bounding box center [963, 38] width 159 height 16
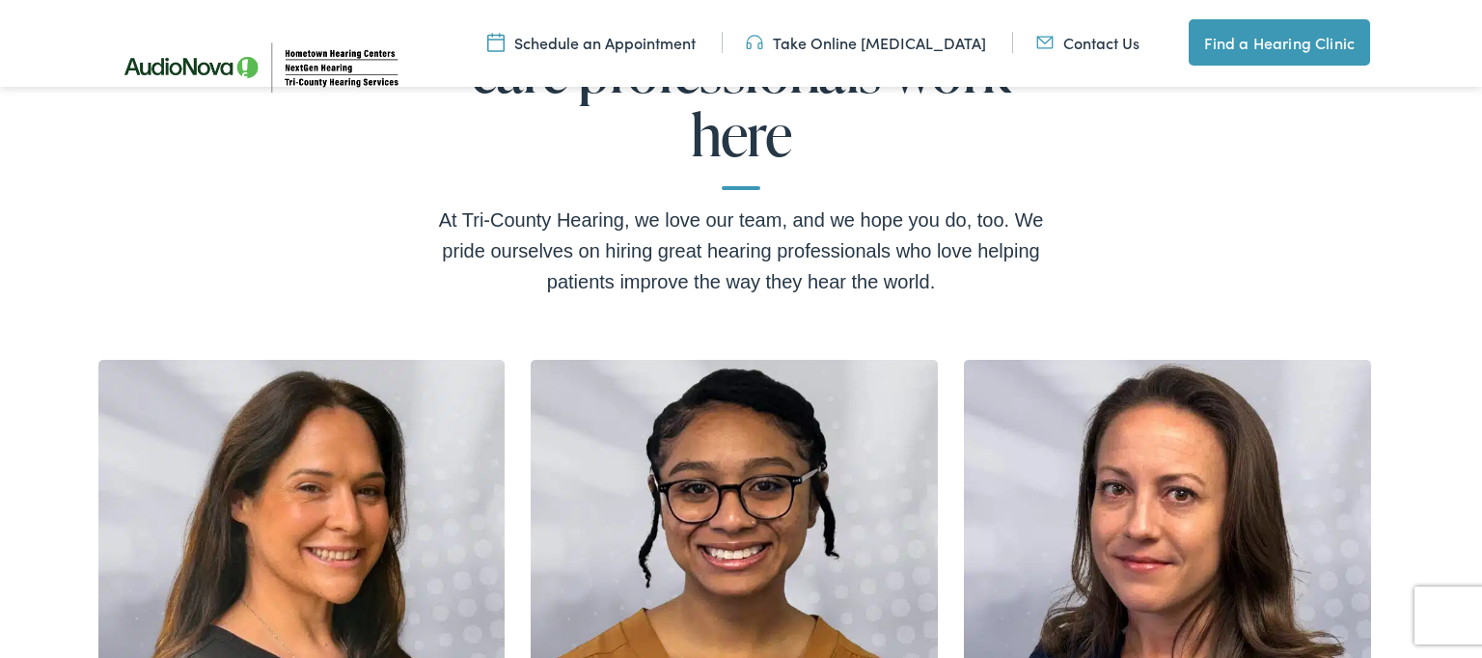
scroll to position [371, 0]
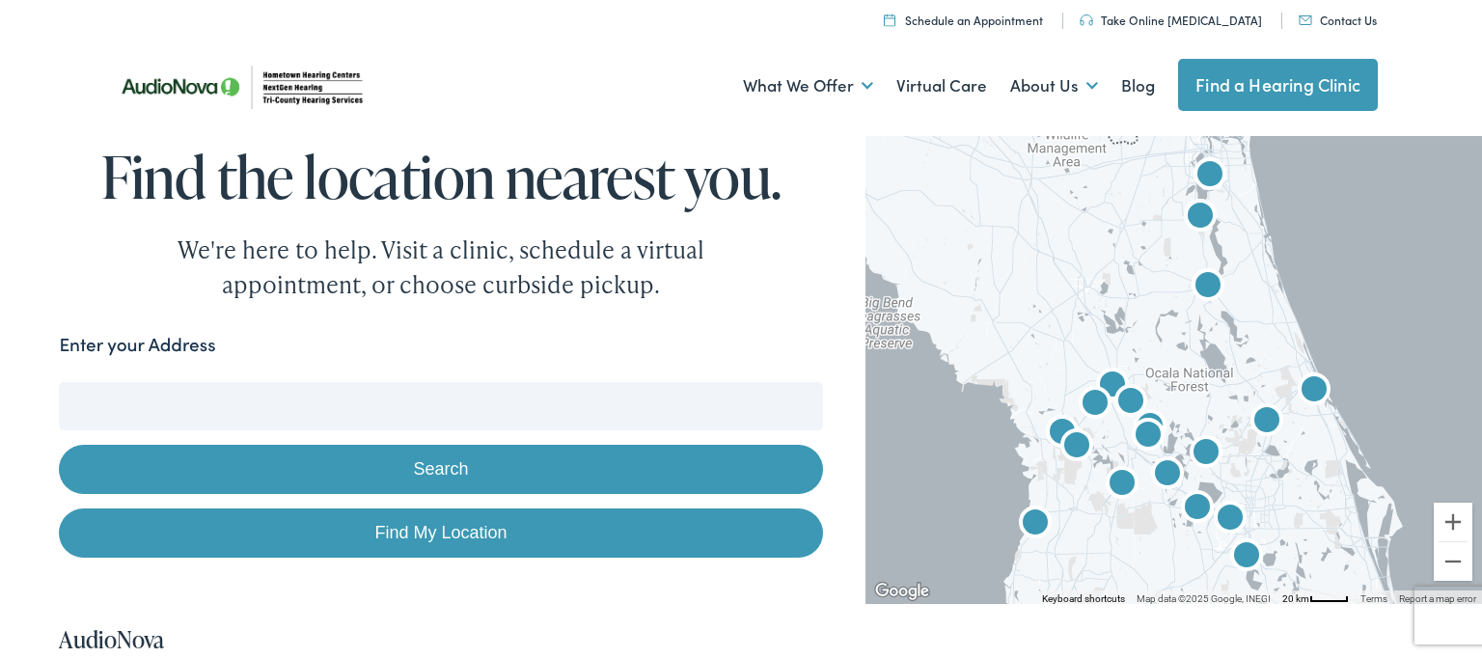
click at [191, 343] on label "Enter your Address" at bounding box center [137, 345] width 156 height 28
click at [191, 382] on input "Enter your Address" at bounding box center [440, 406] width 763 height 48
type input "[STREET_ADDRESS][PERSON_NAME]"
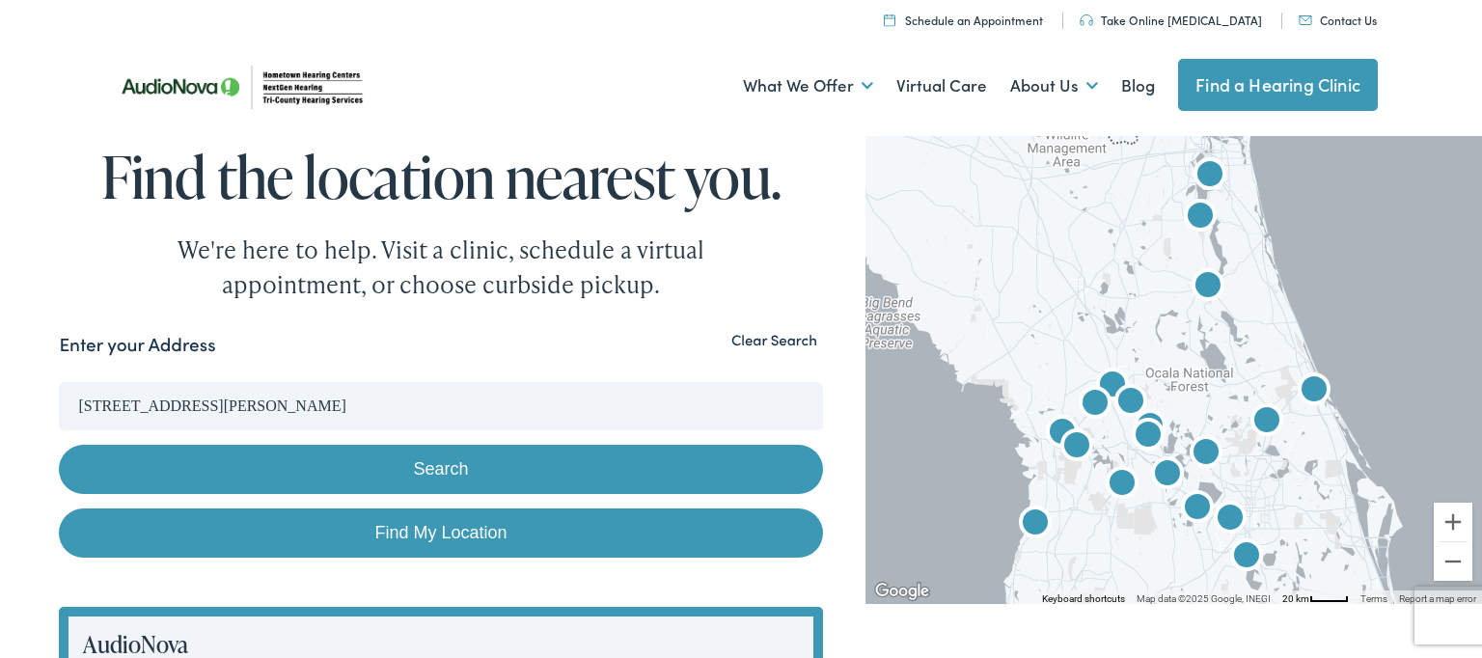
click at [442, 471] on button "Search" at bounding box center [440, 469] width 763 height 49
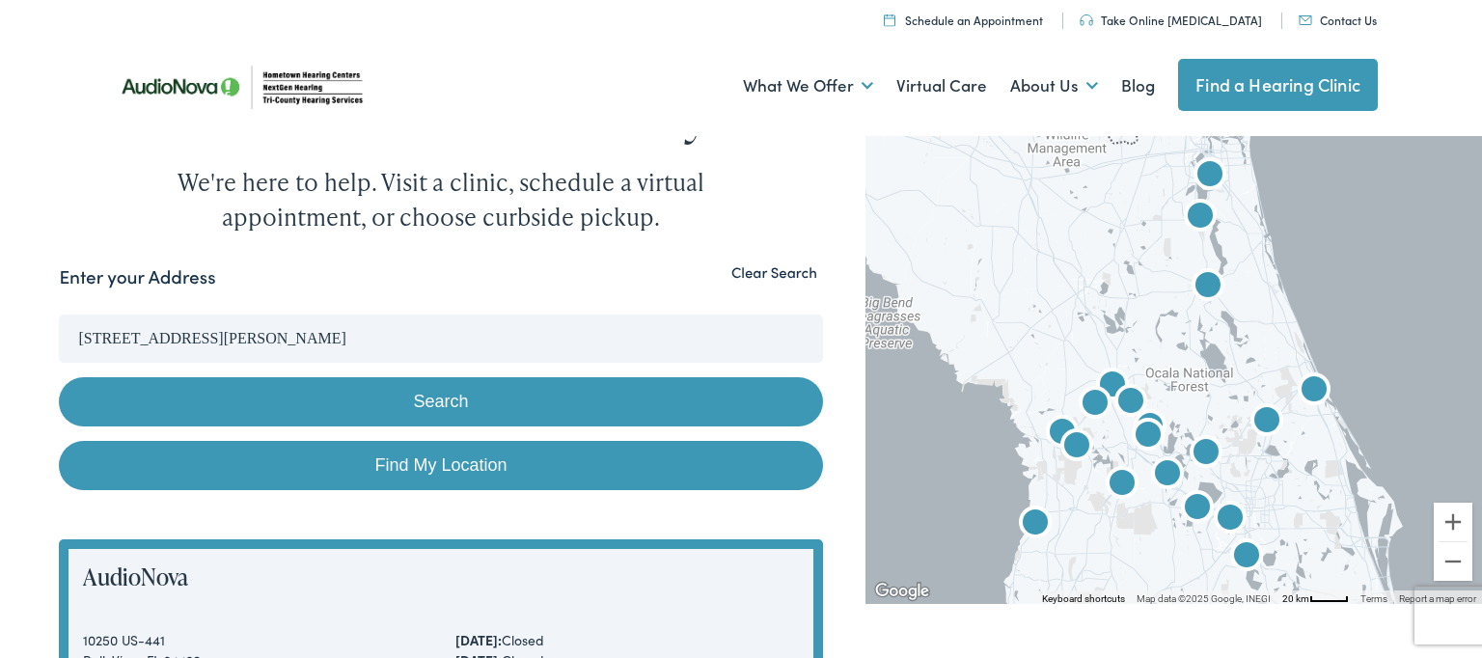
scroll to position [59, 0]
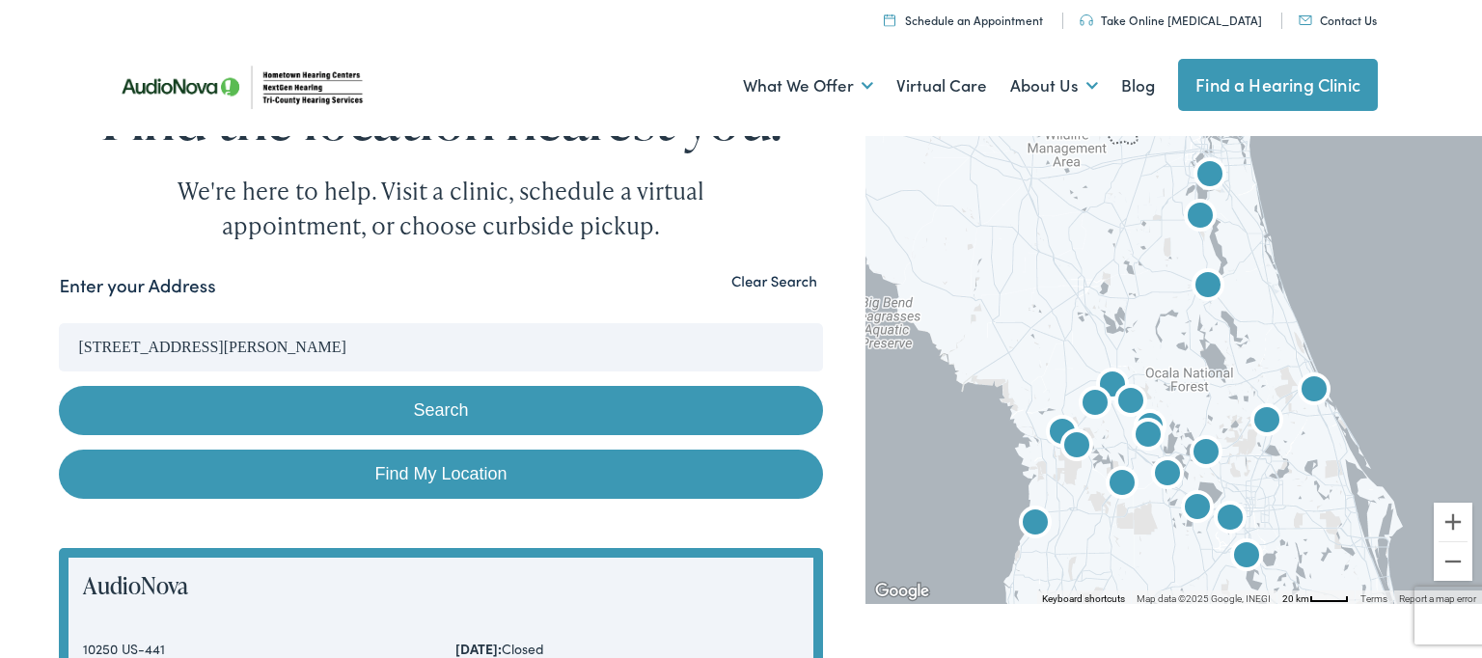
click at [448, 419] on button "Search" at bounding box center [440, 410] width 763 height 49
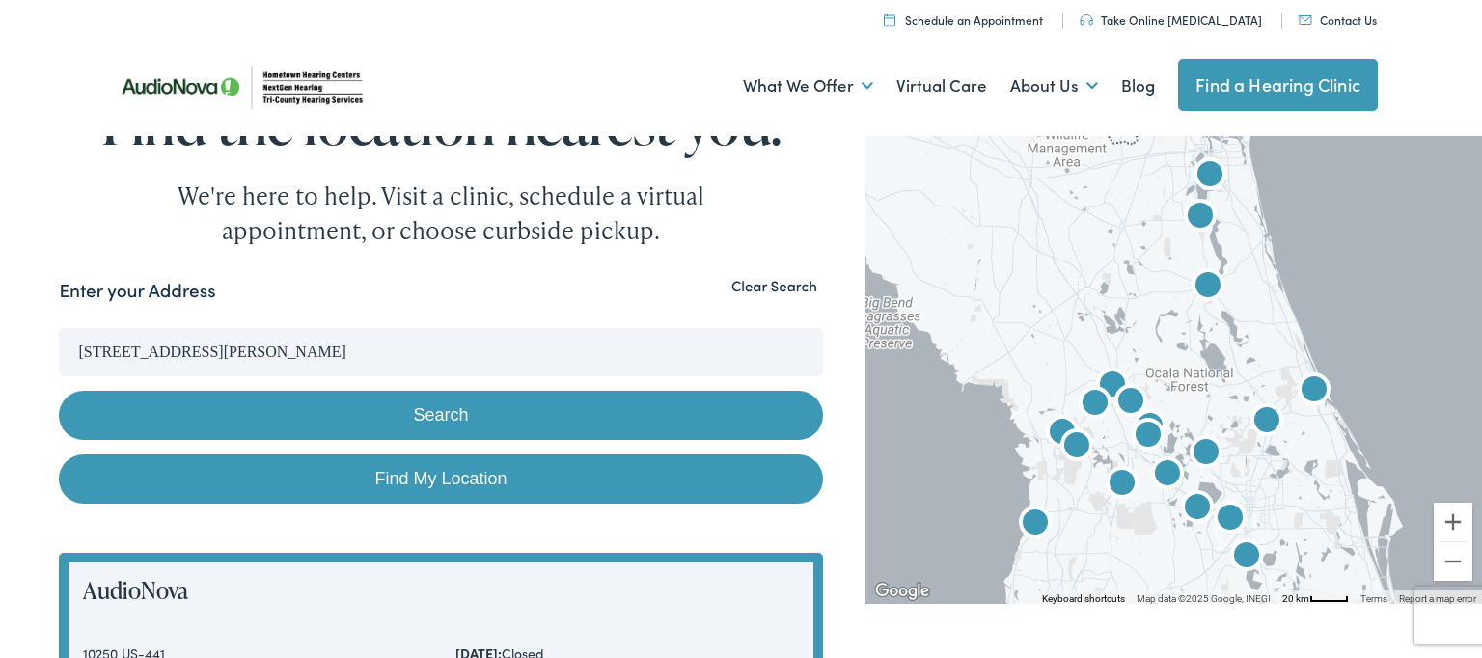
click at [440, 416] on button "Search" at bounding box center [440, 415] width 763 height 49
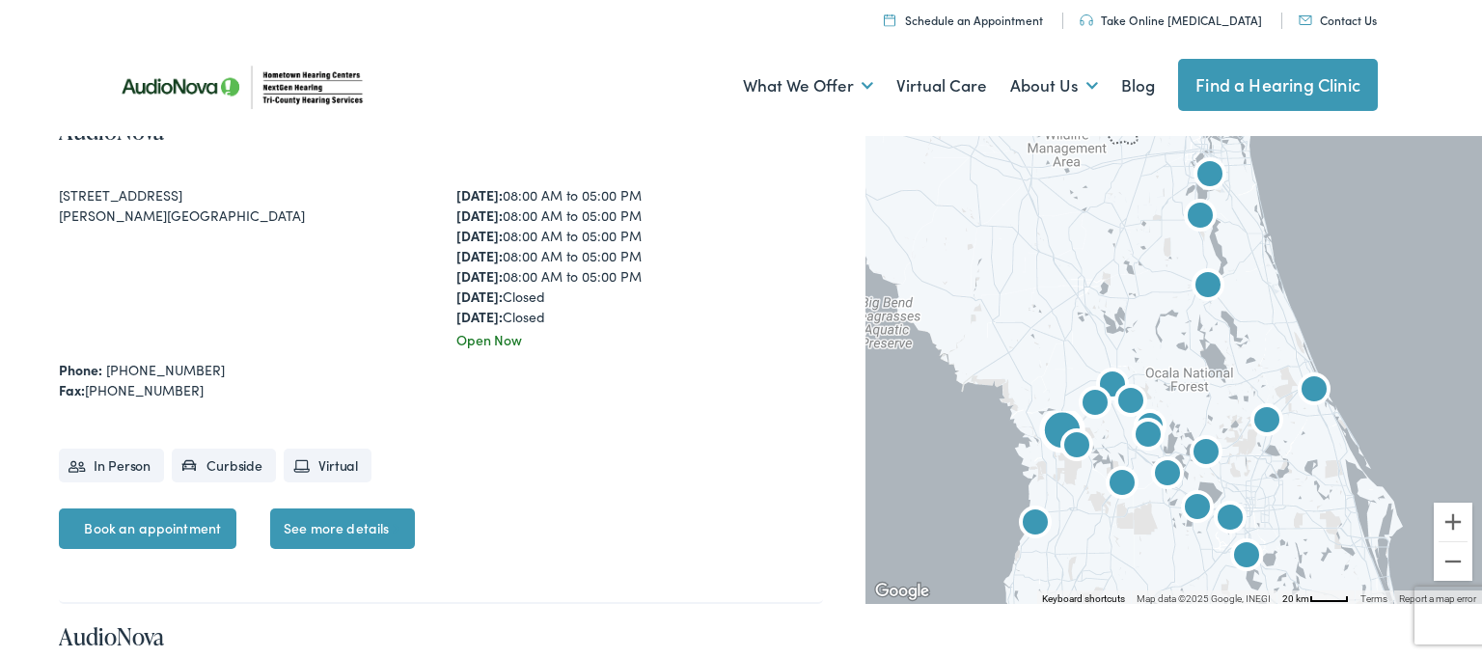
scroll to position [1008, 0]
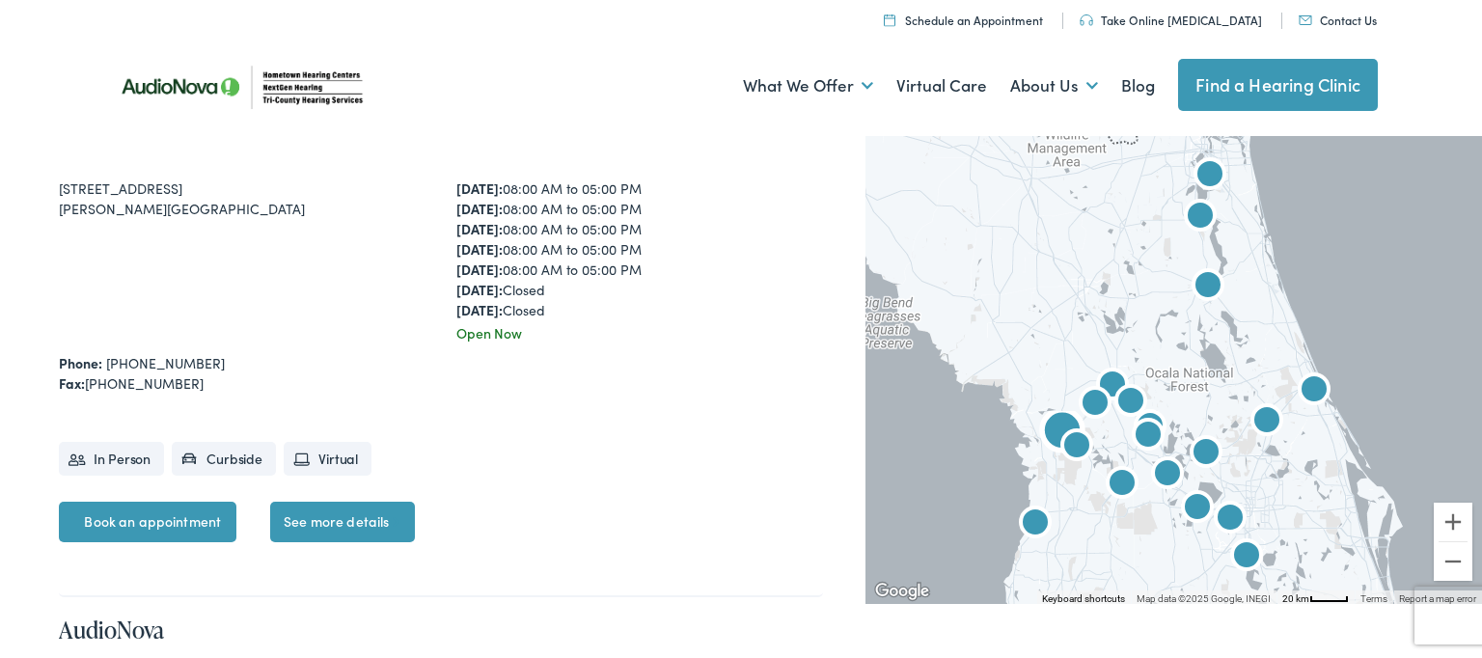
click at [333, 517] on link "See more details" at bounding box center [342, 522] width 145 height 41
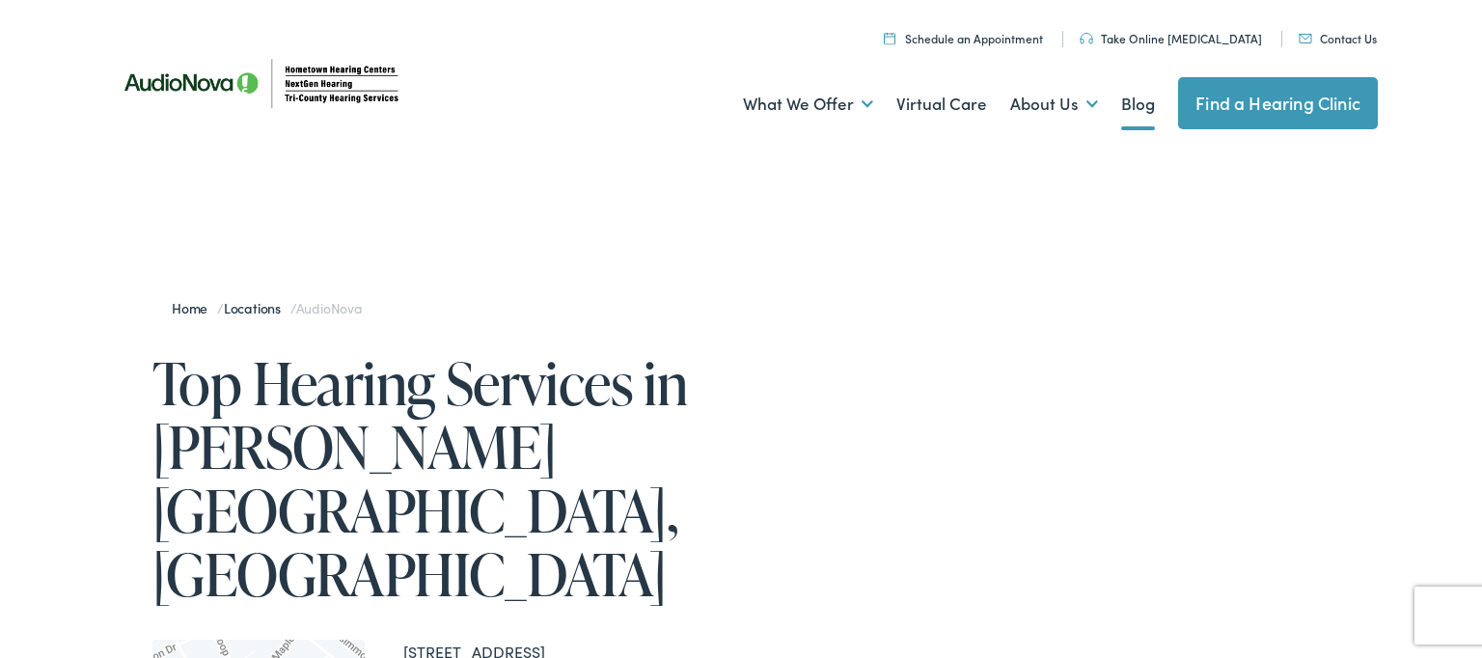
scroll to position [1, 0]
click at [1135, 104] on link "Blog" at bounding box center [1138, 103] width 34 height 71
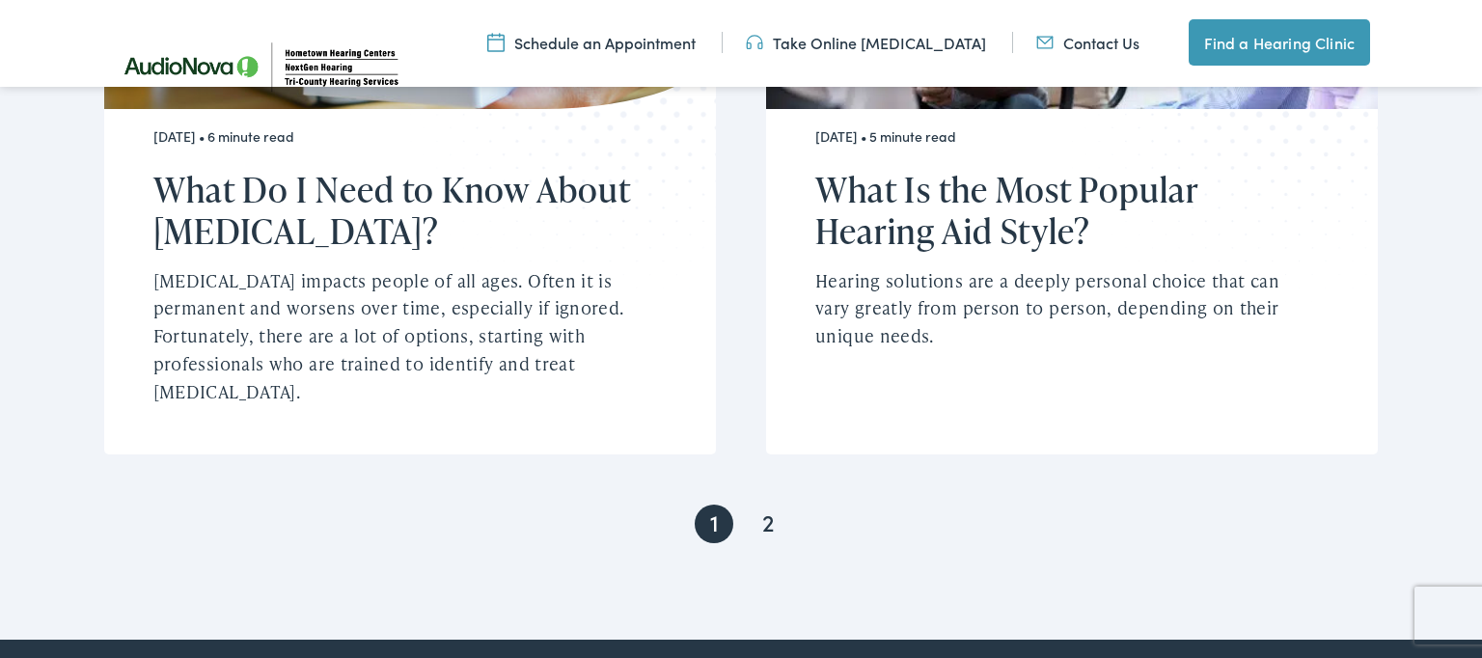
scroll to position [3803, 0]
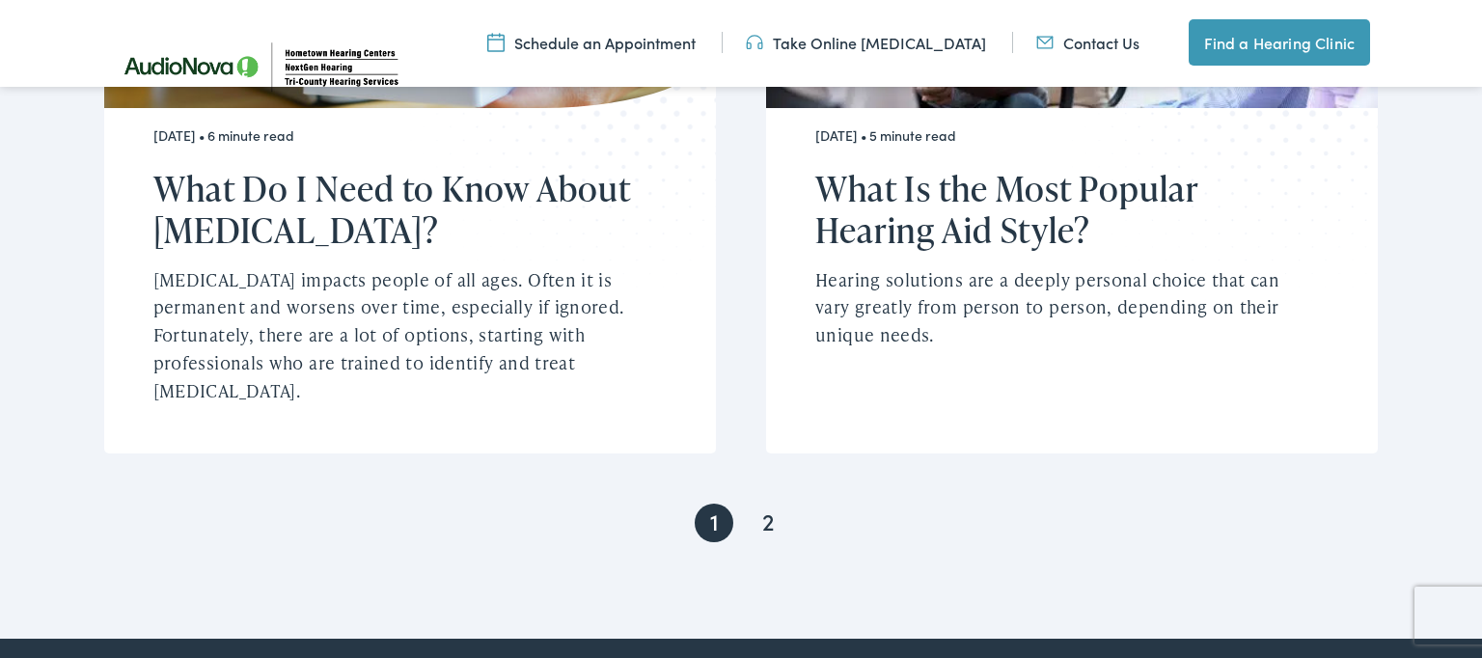
click at [771, 504] on link "2" at bounding box center [768, 523] width 39 height 39
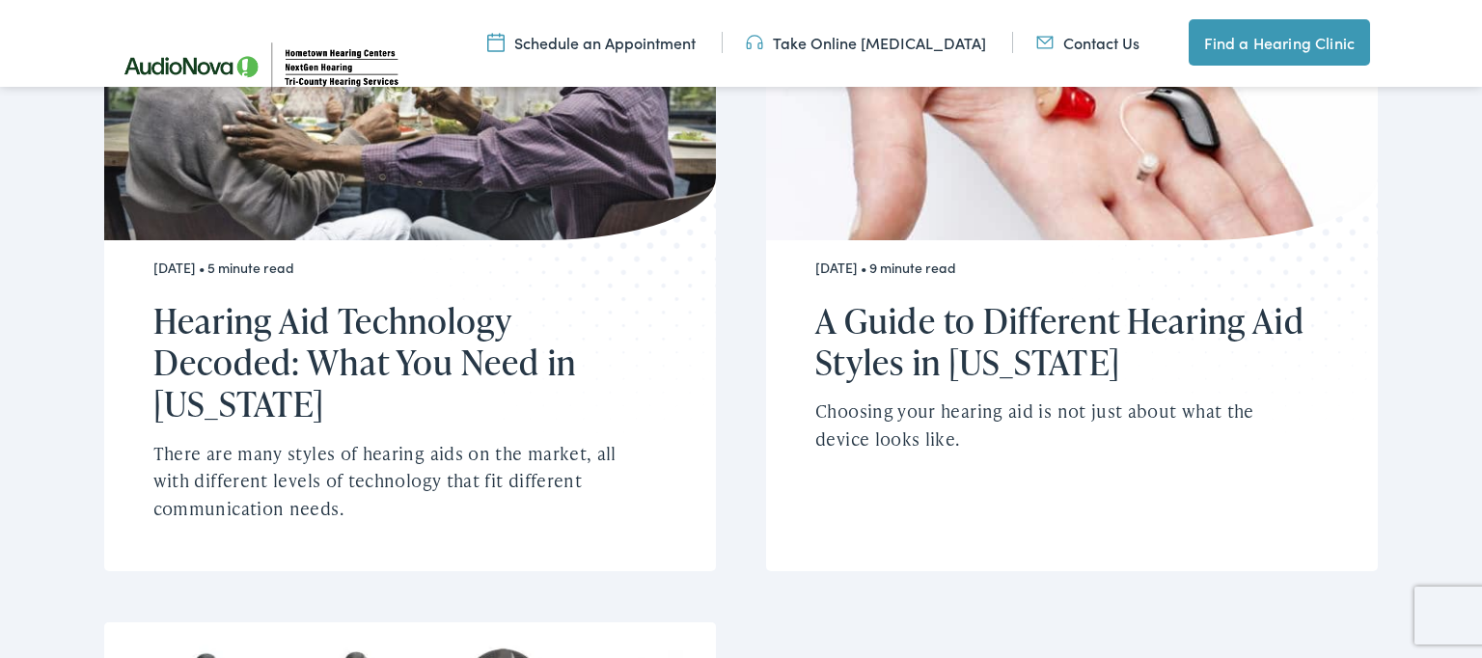
scroll to position [1941, 0]
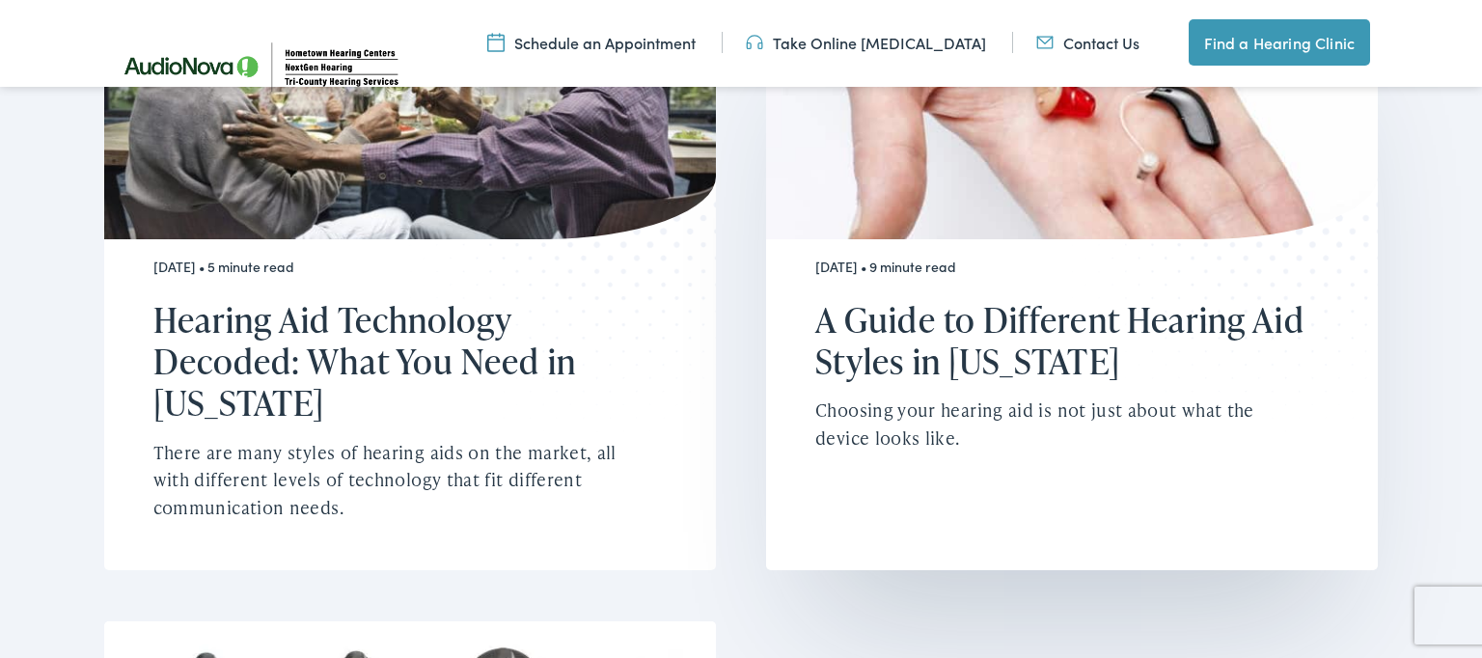
click at [1043, 338] on h2 "A Guide to Different Hearing Aid Styles in [US_STATE]" at bounding box center [1059, 340] width 489 height 83
